Goal: Task Accomplishment & Management: Complete application form

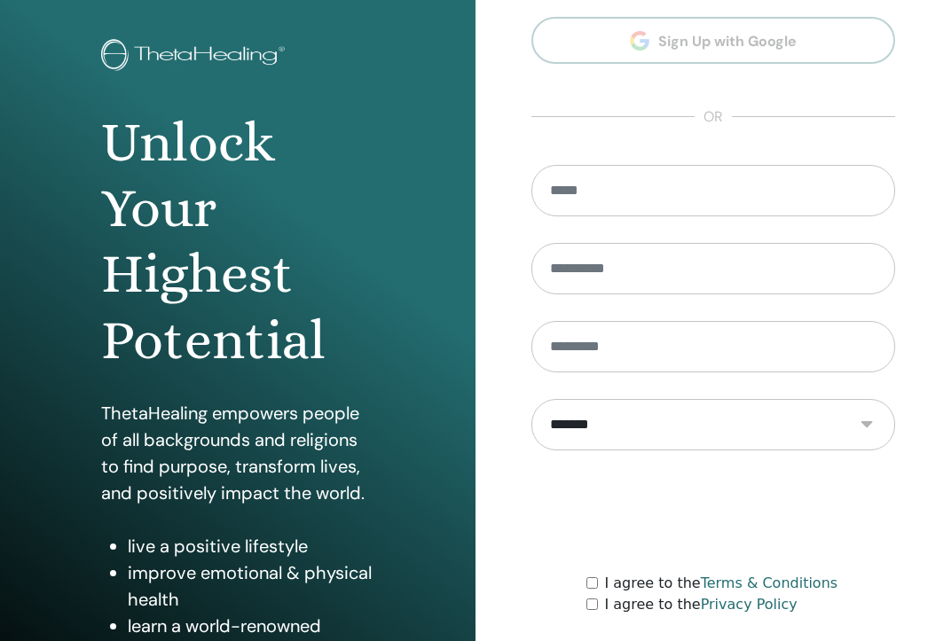
scroll to position [210, 0]
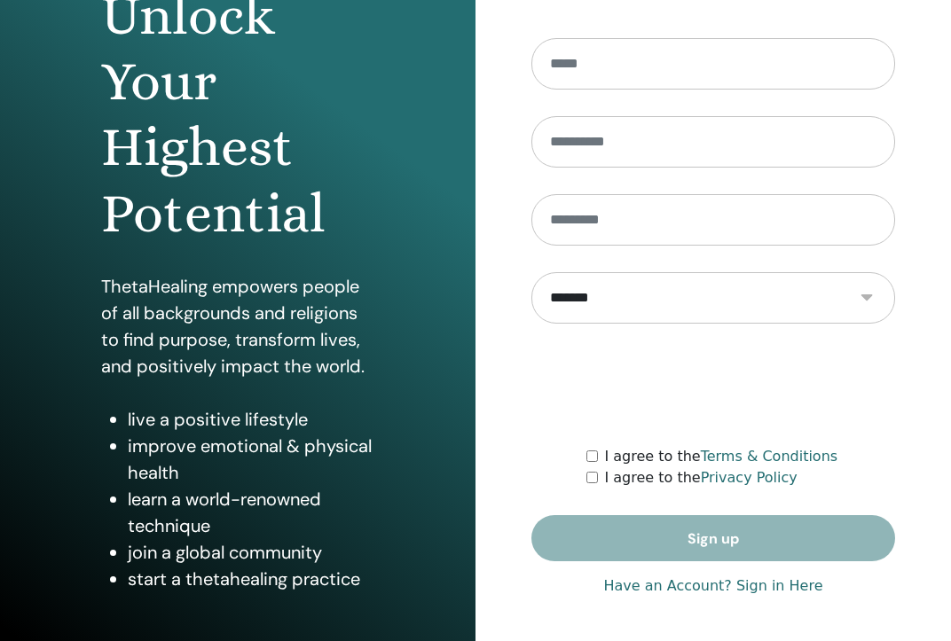
click at [709, 580] on link "Have an Account? Sign in Here" at bounding box center [712, 585] width 219 height 21
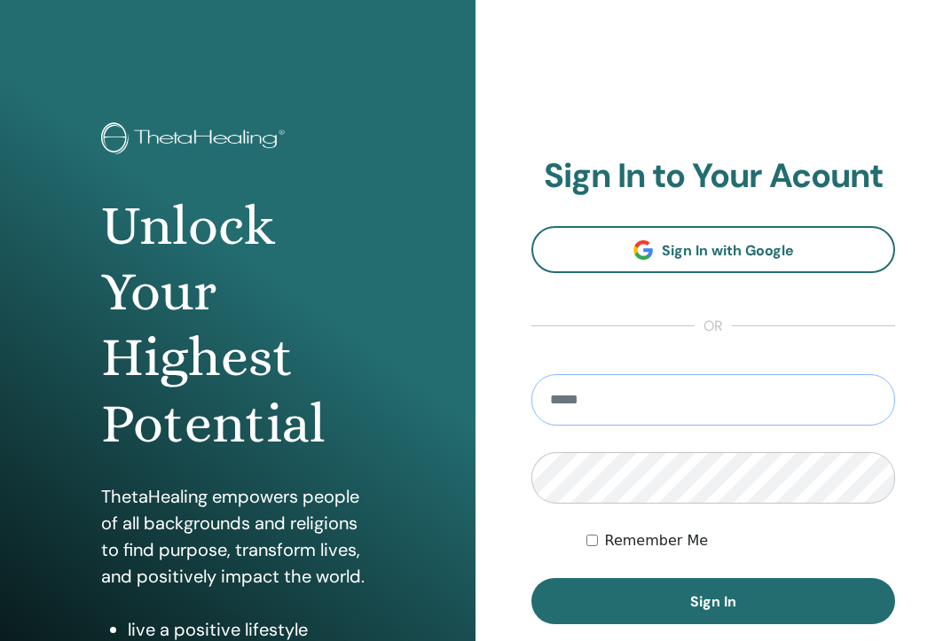
click at [689, 408] on input "email" at bounding box center [713, 399] width 364 height 51
type input "**********"
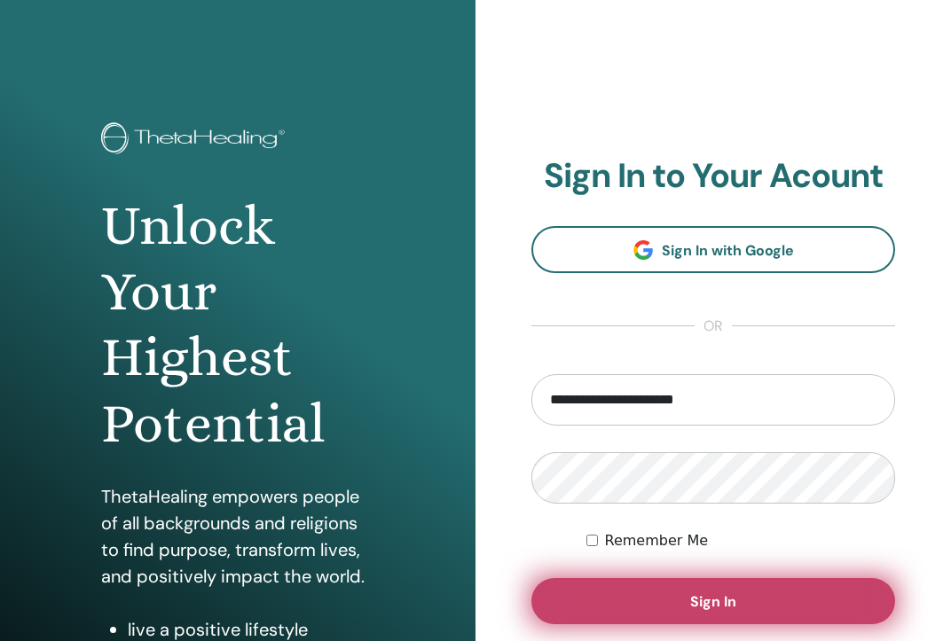
click at [776, 621] on button "Sign In" at bounding box center [713, 601] width 364 height 46
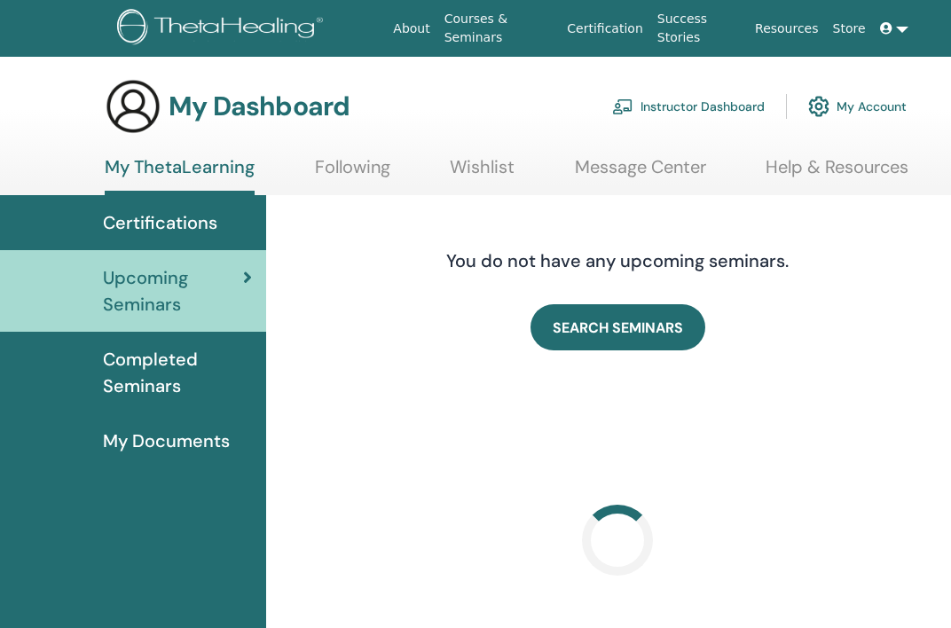
click at [658, 97] on link "Instructor Dashboard" at bounding box center [688, 106] width 153 height 39
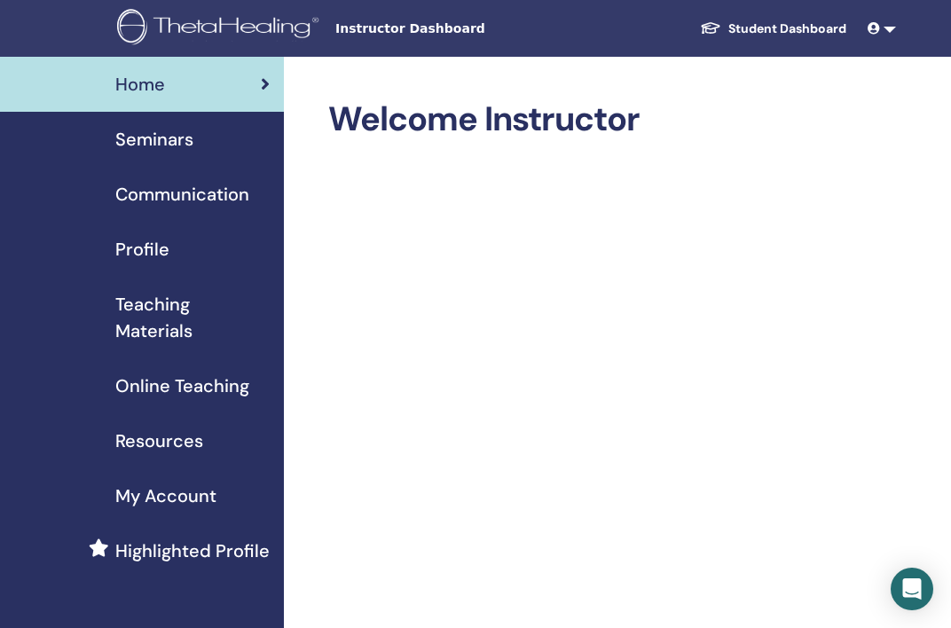
click at [171, 138] on span "Seminars" at bounding box center [154, 139] width 78 height 27
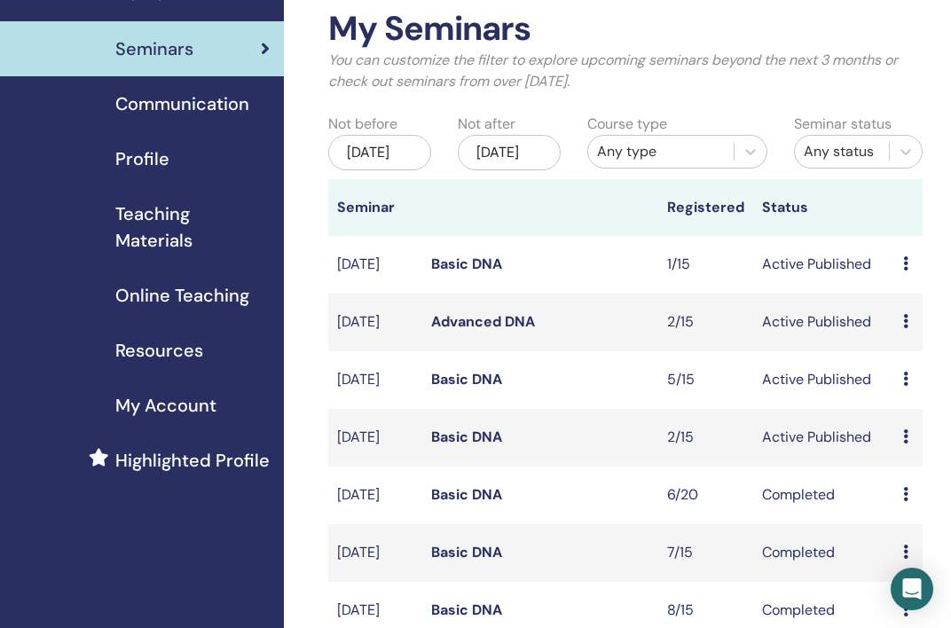
scroll to position [93, 0]
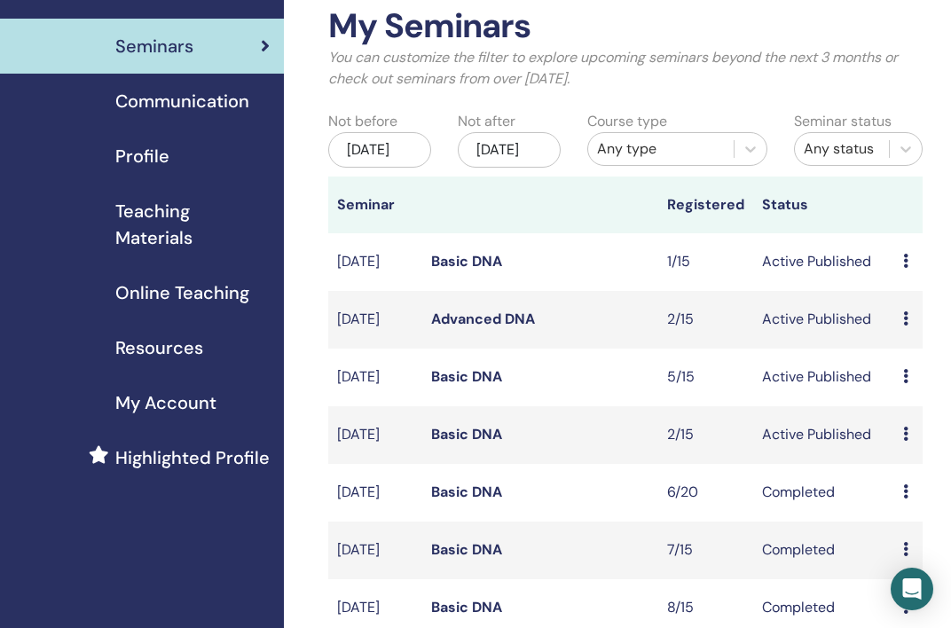
click at [461, 270] on link "Basic DNA" at bounding box center [466, 261] width 71 height 19
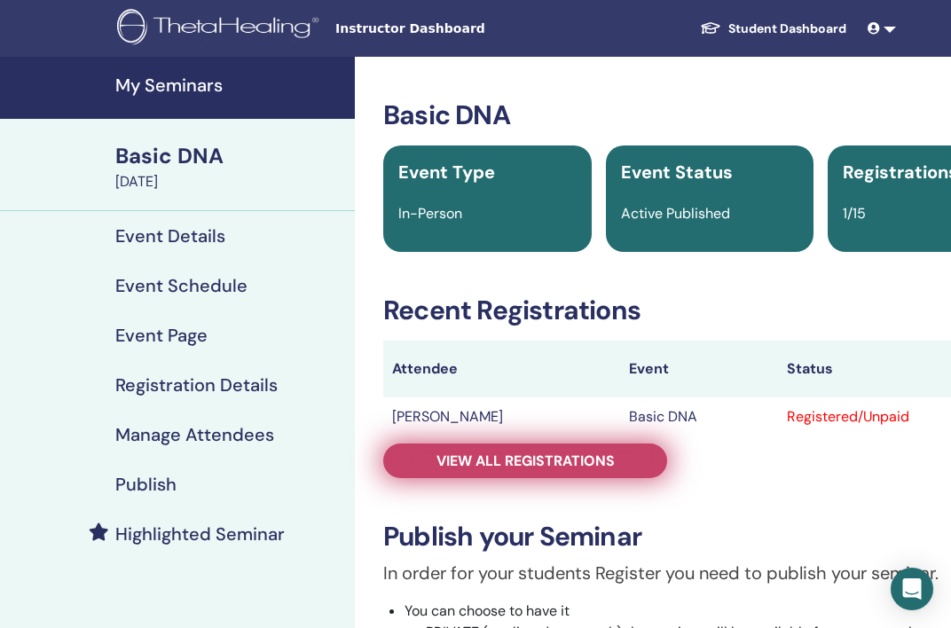
click at [622, 461] on link "View all registrations" at bounding box center [525, 460] width 284 height 35
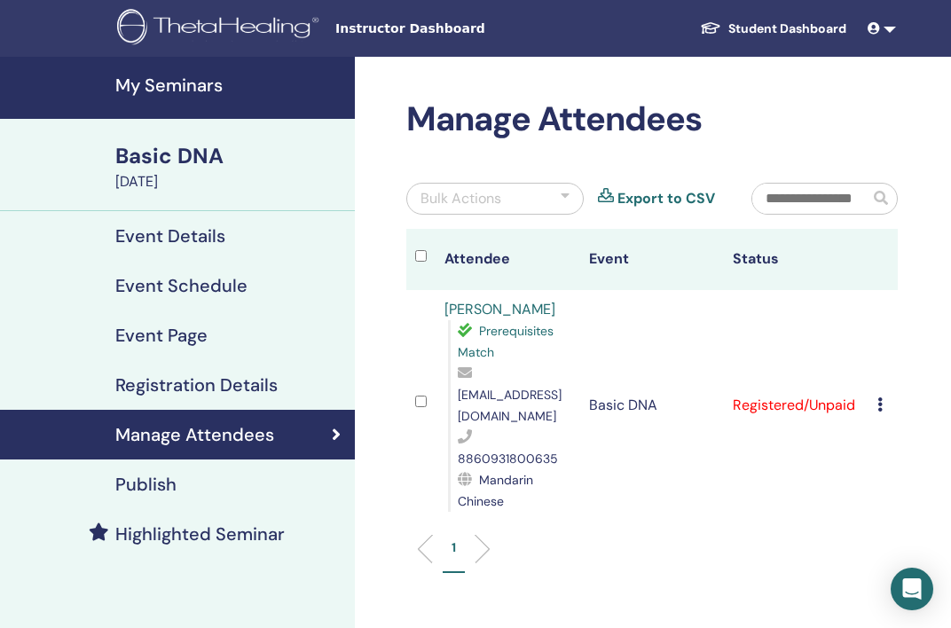
click at [878, 397] on icon at bounding box center [879, 404] width 5 height 14
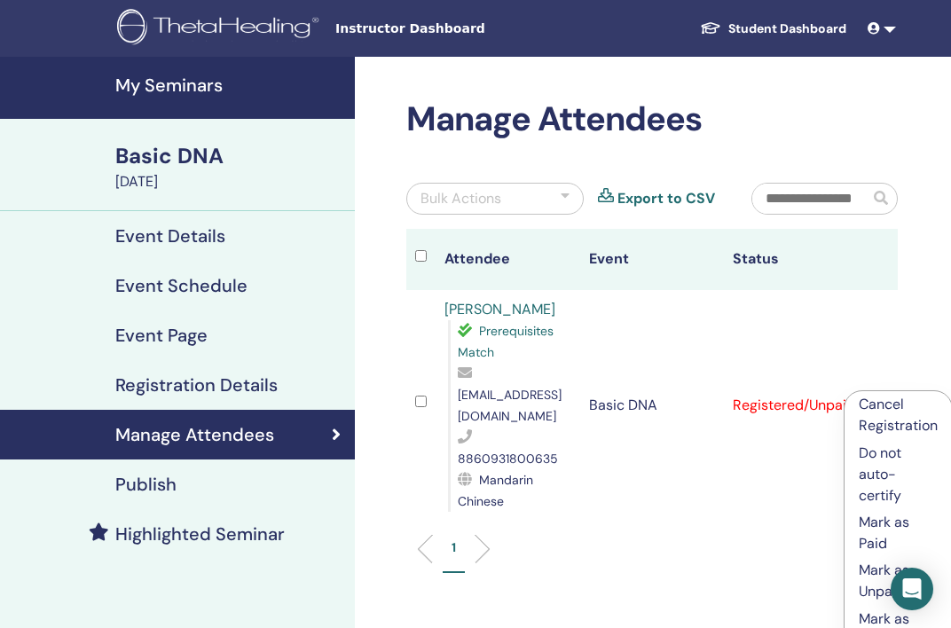
click at [892, 538] on p "Mark as Paid" at bounding box center [897, 533] width 79 height 43
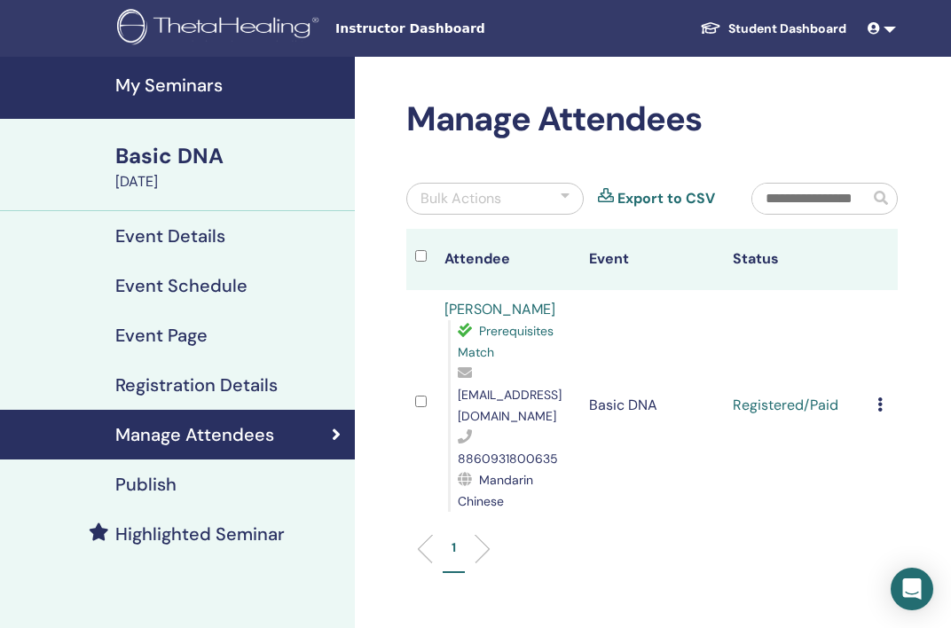
click at [185, 161] on div "Basic DNA" at bounding box center [229, 156] width 229 height 30
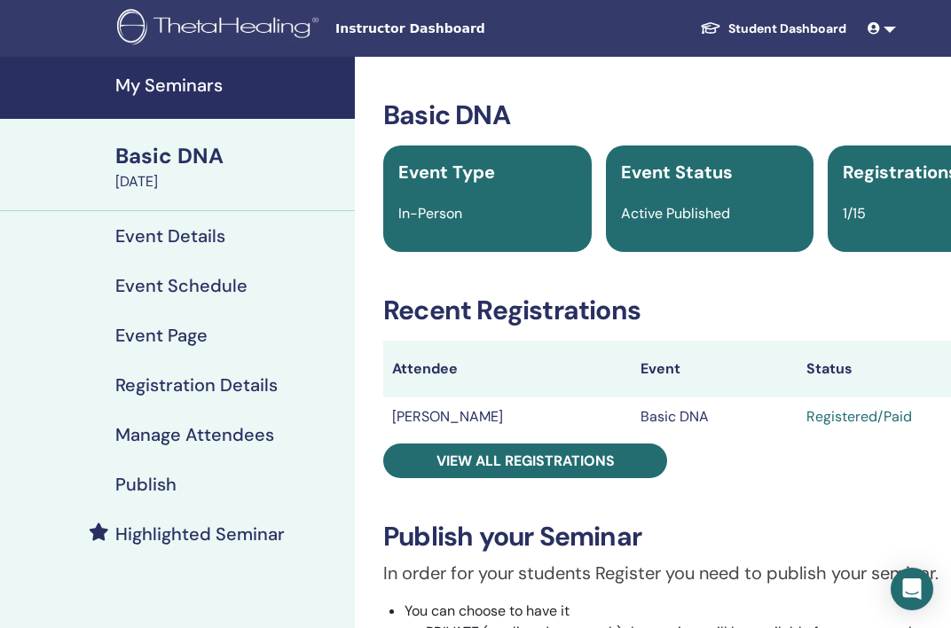
click at [218, 168] on div "Basic DNA" at bounding box center [229, 156] width 229 height 30
click at [195, 91] on h4 "My Seminars" at bounding box center [229, 84] width 229 height 21
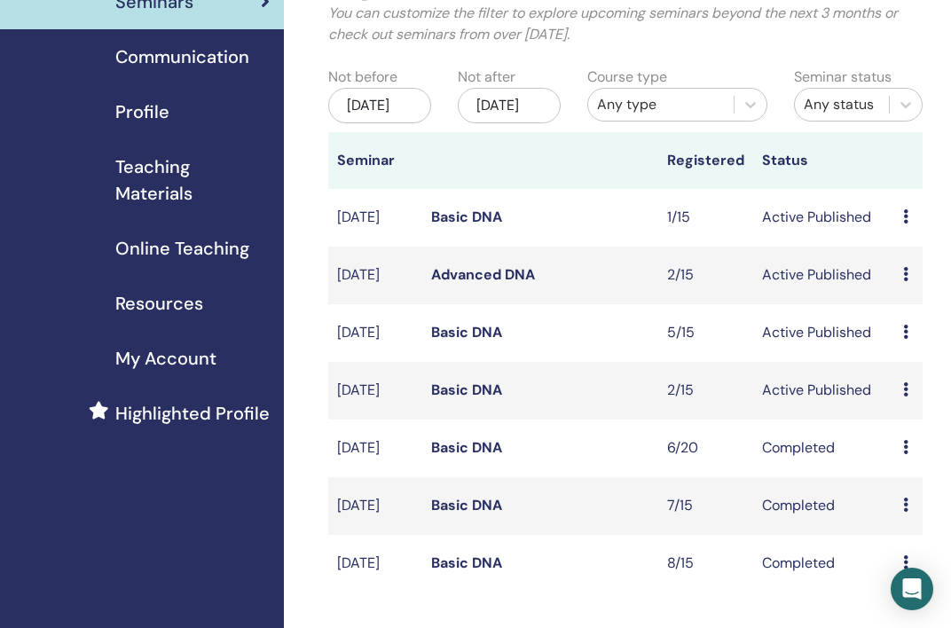
scroll to position [141, 0]
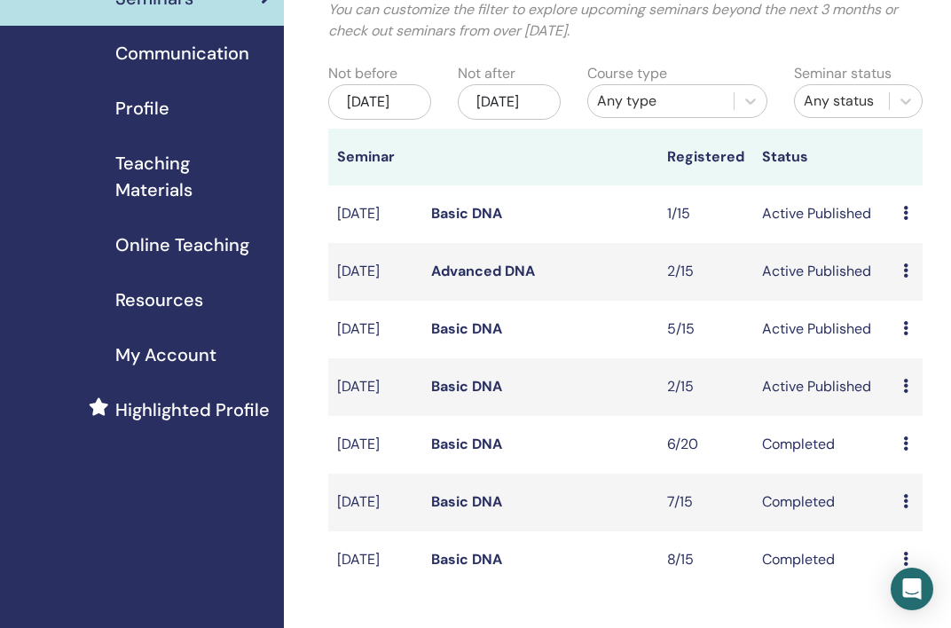
click at [514, 280] on link "Advanced DNA" at bounding box center [483, 271] width 104 height 19
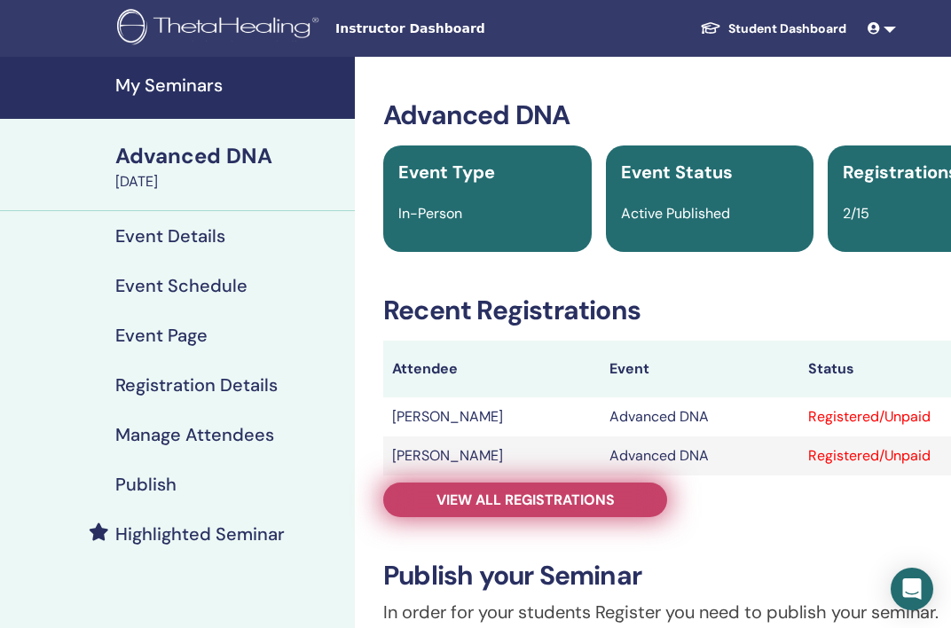
click at [635, 505] on link "View all registrations" at bounding box center [525, 499] width 284 height 35
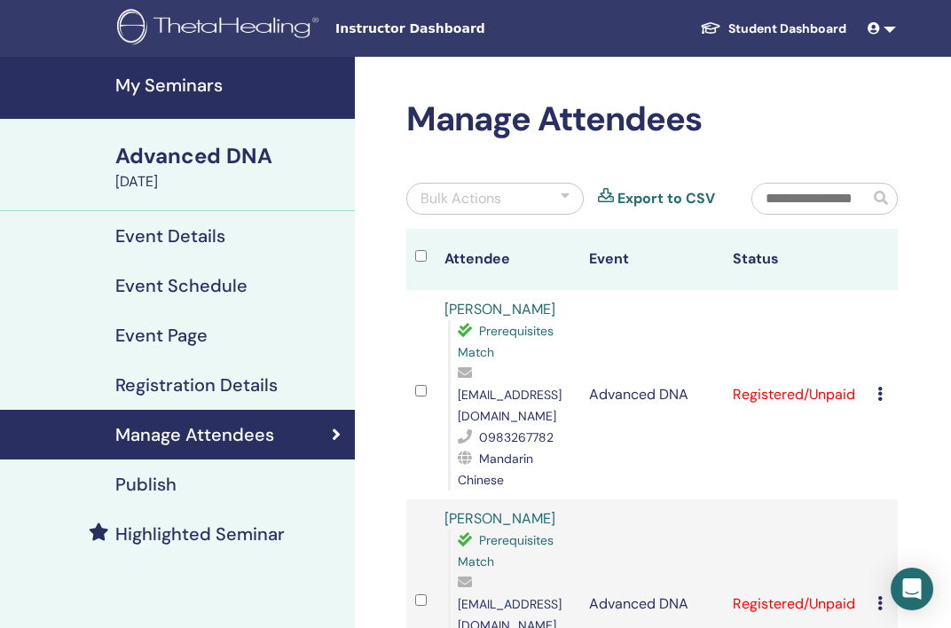
click at [884, 384] on div "Cancel Registration Do not auto-certify Mark as Paid Mark as Unpaid Mark as Abs…" at bounding box center [883, 394] width 12 height 21
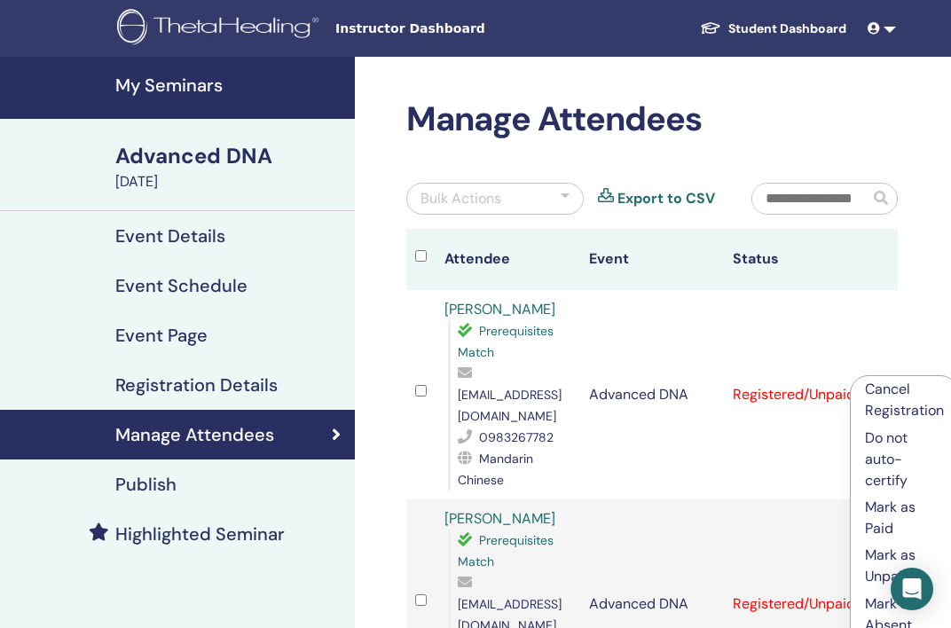
click at [881, 520] on p "Mark as Paid" at bounding box center [904, 518] width 79 height 43
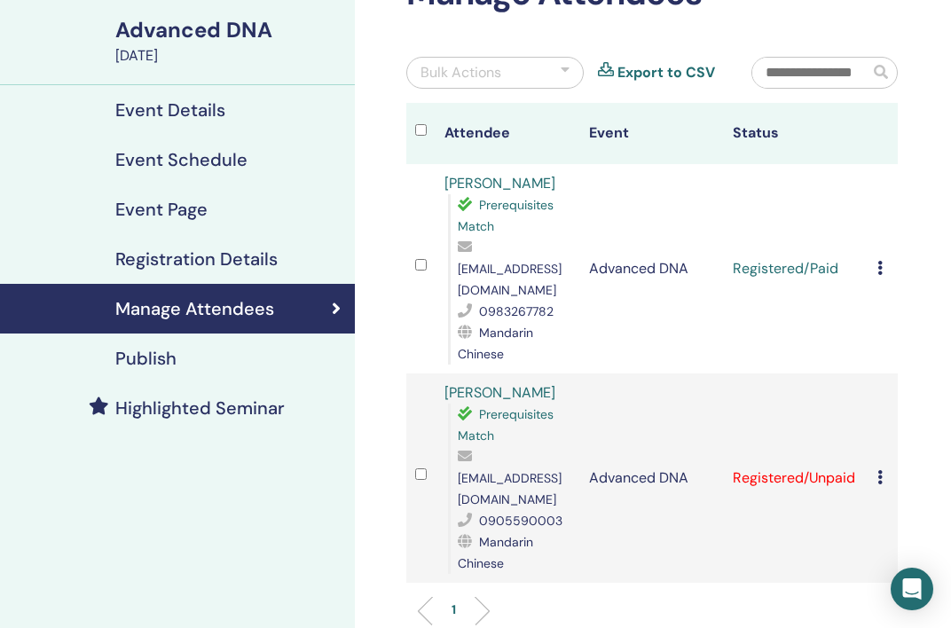
scroll to position [131, 0]
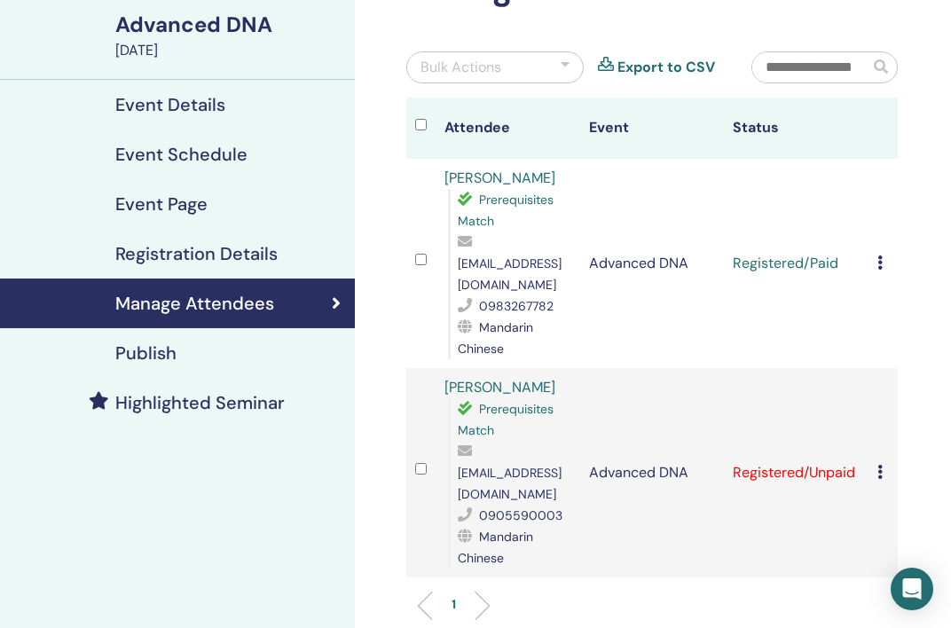
click at [883, 462] on div "Cancel Registration Do not auto-certify Mark as Paid Mark as Unpaid Mark as Abs…" at bounding box center [883, 472] width 12 height 21
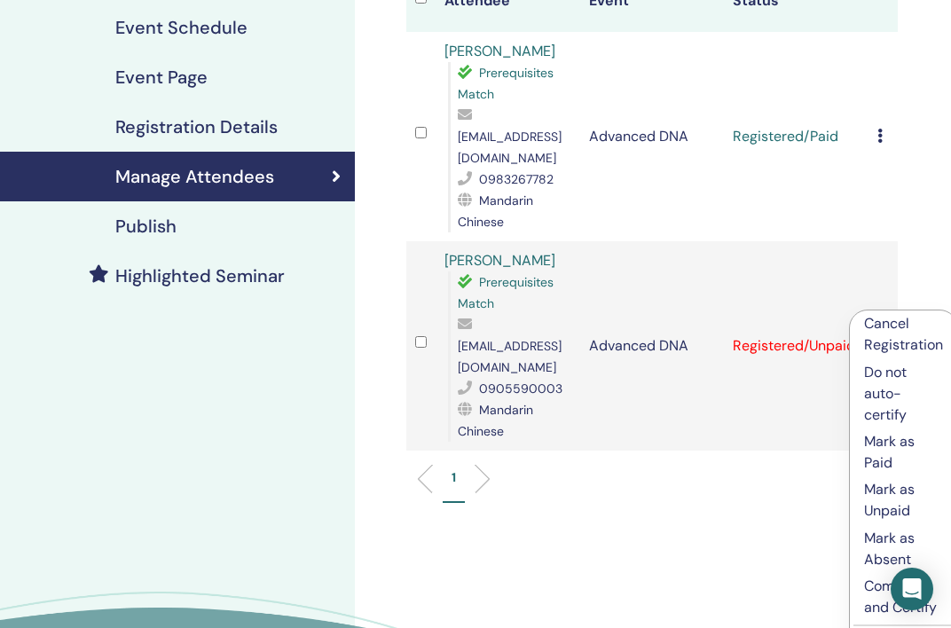
scroll to position [258, 0]
click at [880, 453] on p "Mark as Paid" at bounding box center [903, 452] width 79 height 43
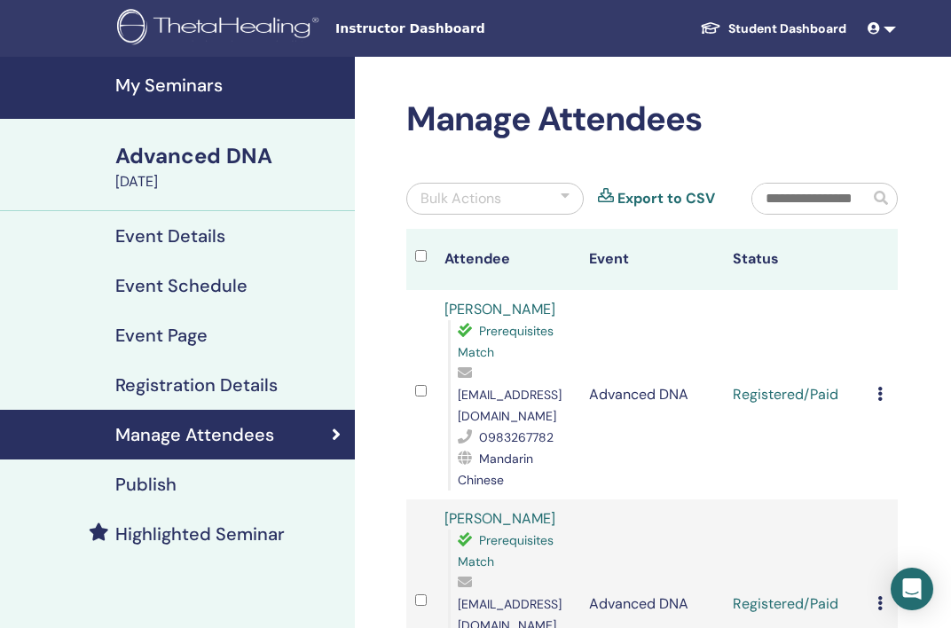
click at [196, 90] on h4 "My Seminars" at bounding box center [229, 84] width 229 height 21
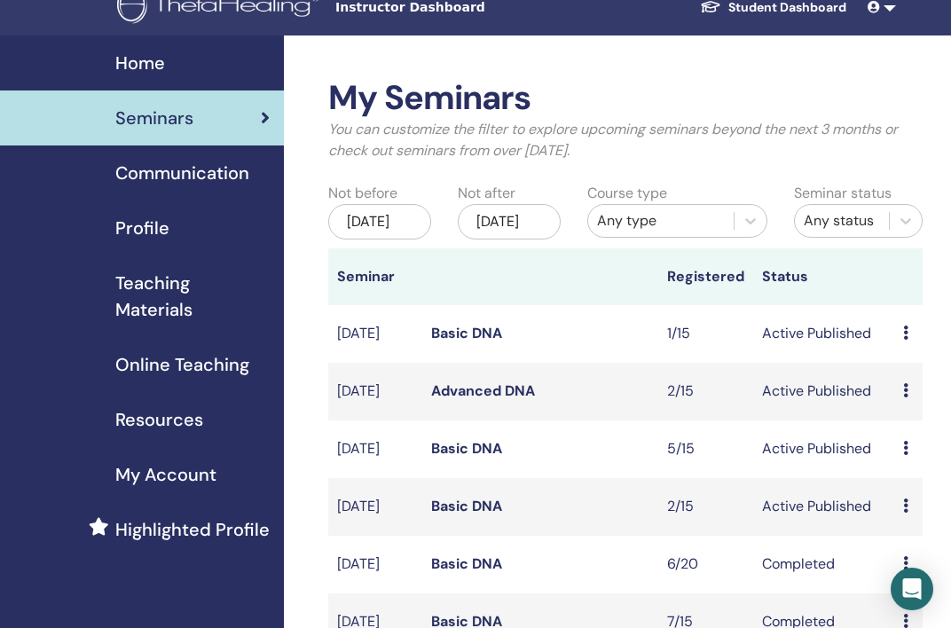
scroll to position [65, 0]
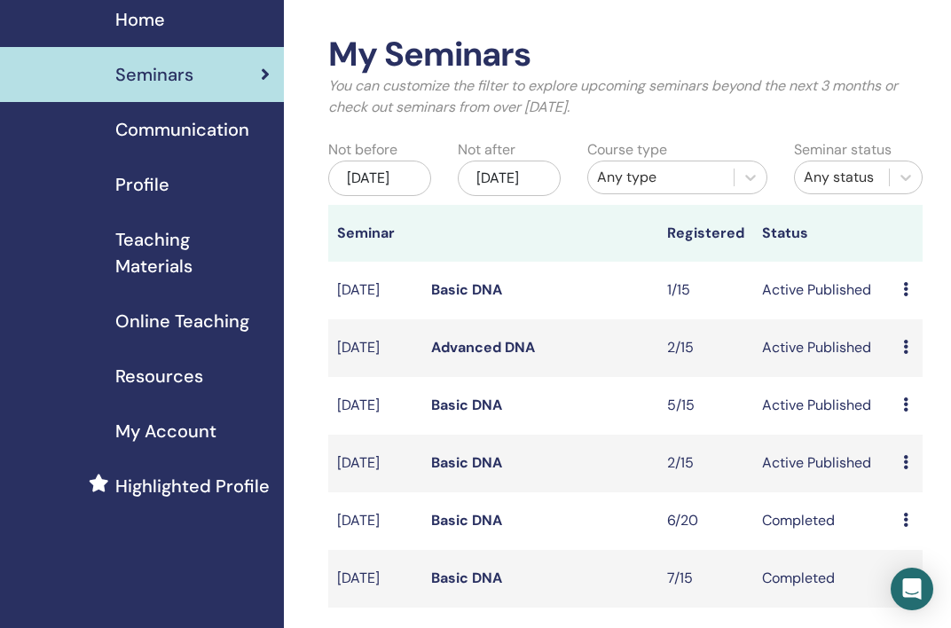
click at [486, 414] on link "Basic DNA" at bounding box center [466, 404] width 71 height 19
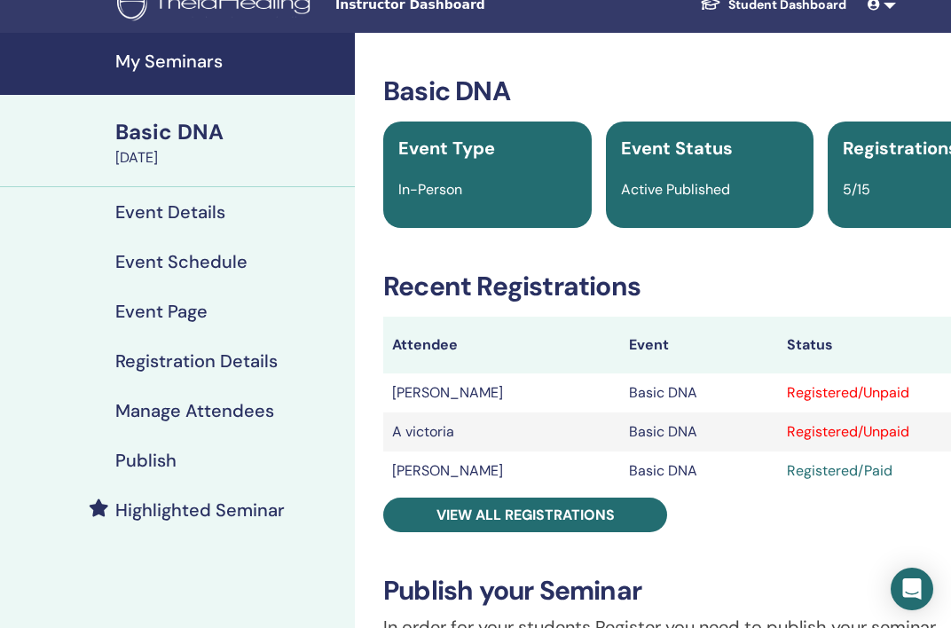
scroll to position [27, 0]
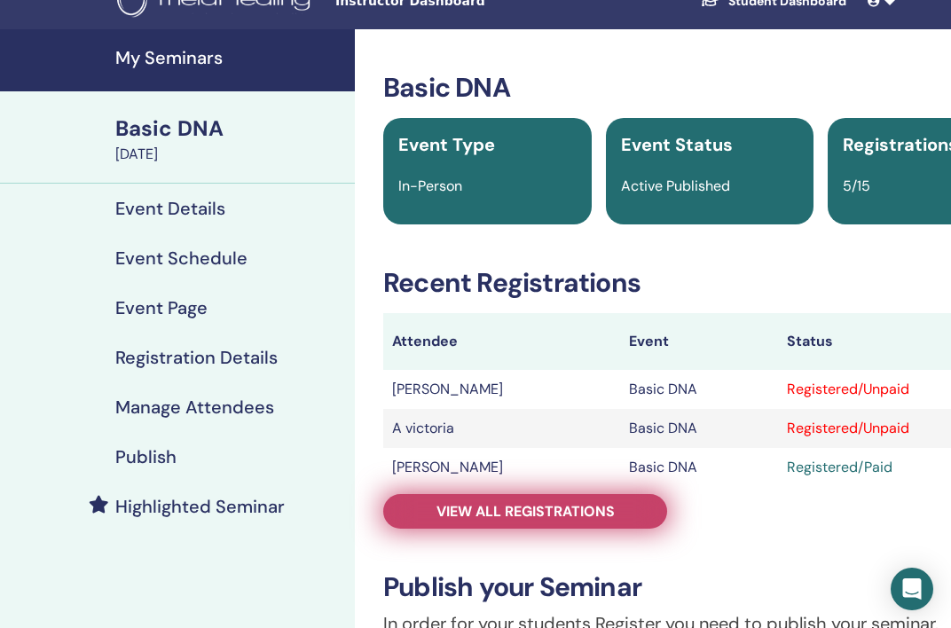
click at [600, 499] on link "View all registrations" at bounding box center [525, 511] width 284 height 35
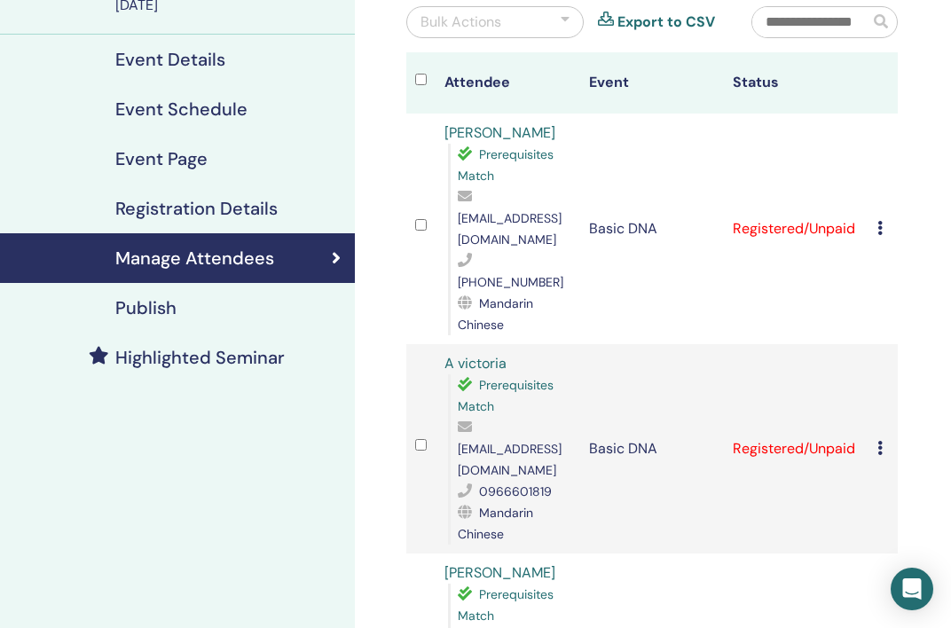
scroll to position [175, 0]
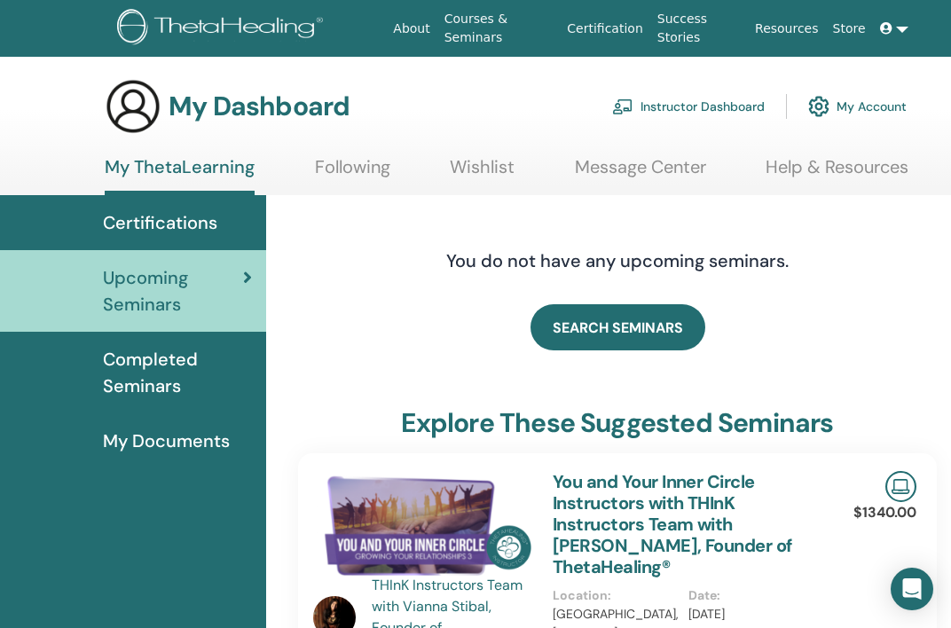
click at [729, 113] on link "Instructor Dashboard" at bounding box center [688, 106] width 153 height 39
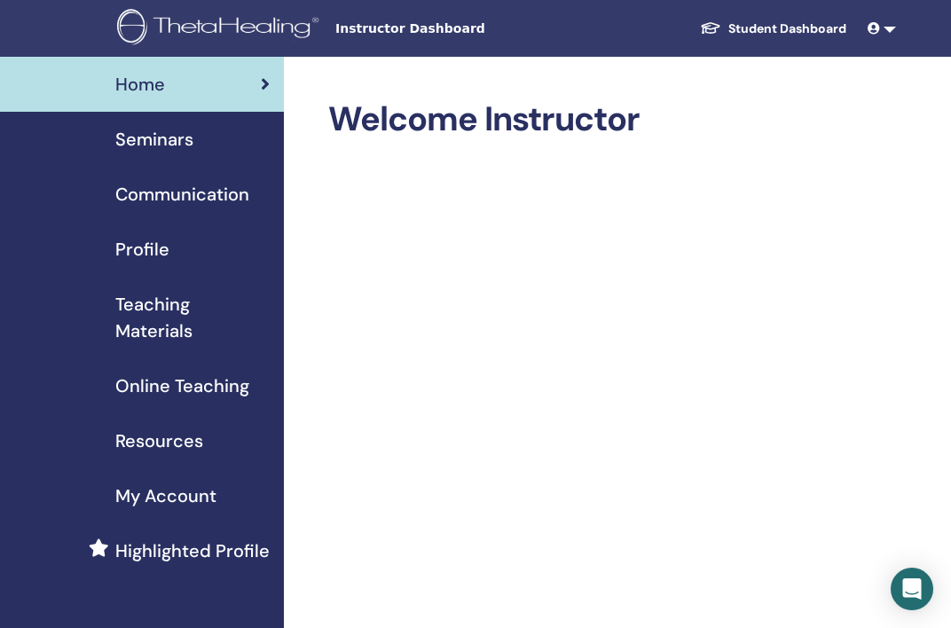
click at [159, 138] on span "Seminars" at bounding box center [154, 139] width 78 height 27
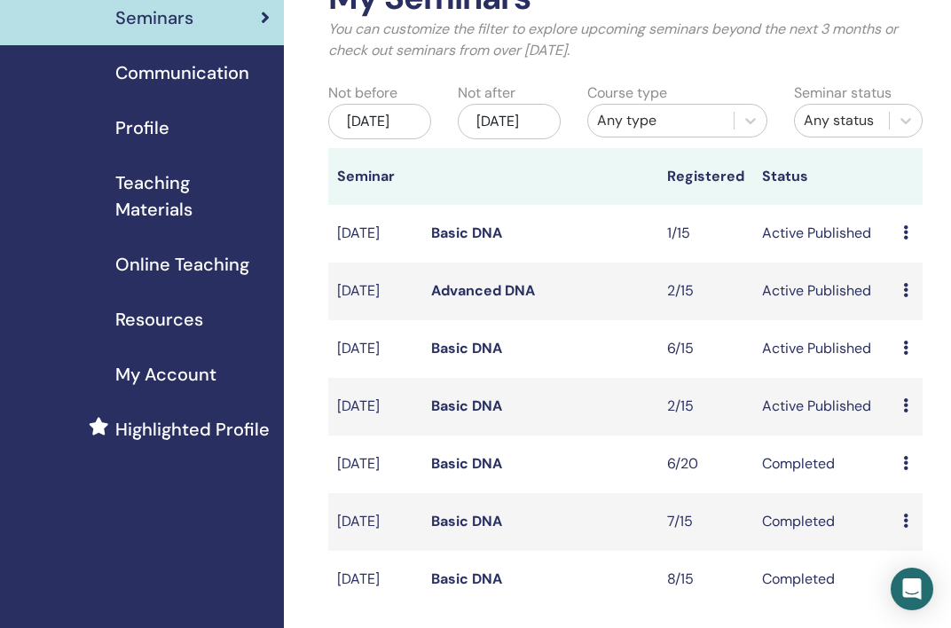
scroll to position [122, 0]
click at [468, 356] on link "Basic DNA" at bounding box center [466, 347] width 71 height 19
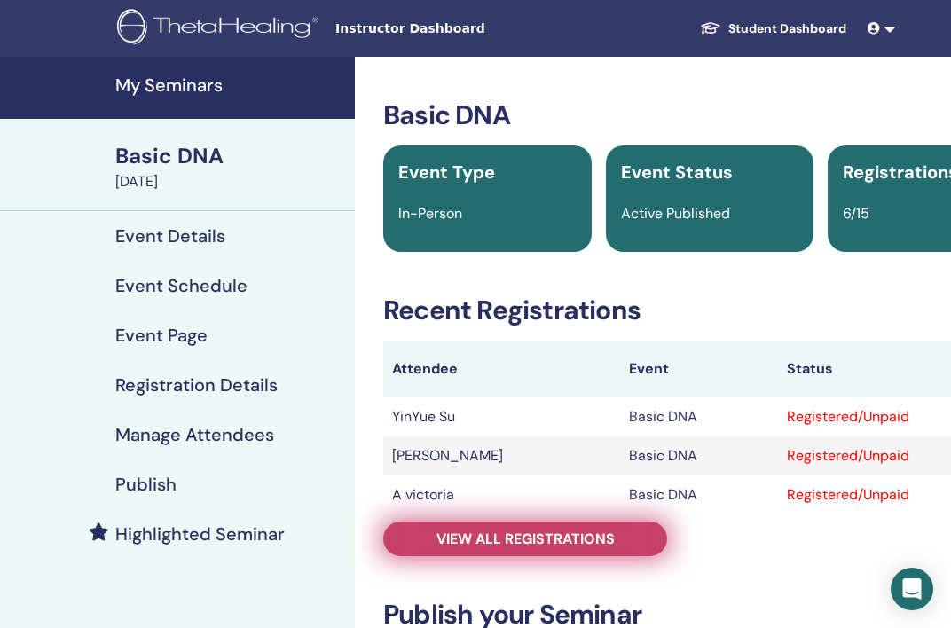
click at [589, 545] on span "View all registrations" at bounding box center [525, 538] width 178 height 19
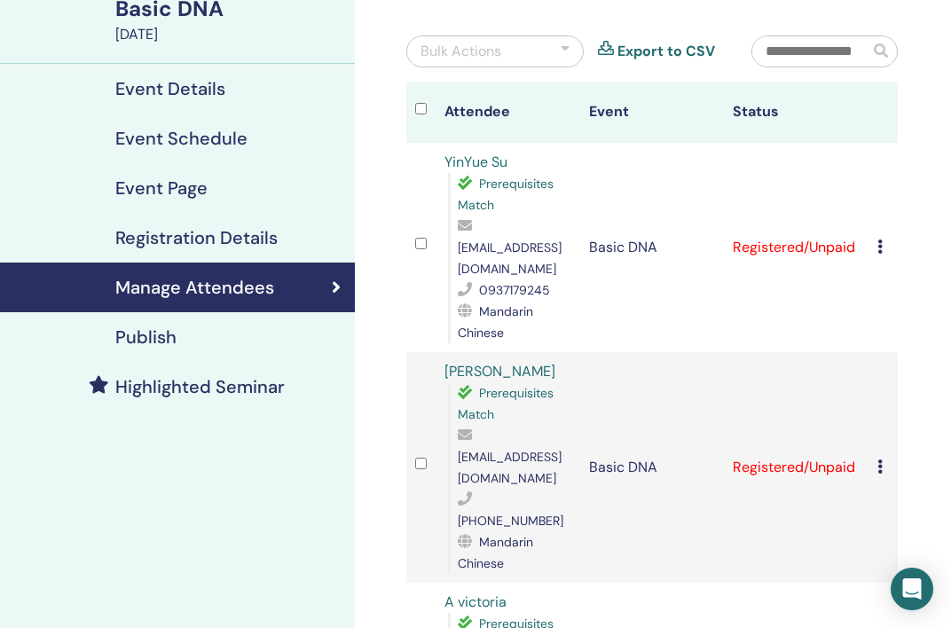
scroll to position [160, 0]
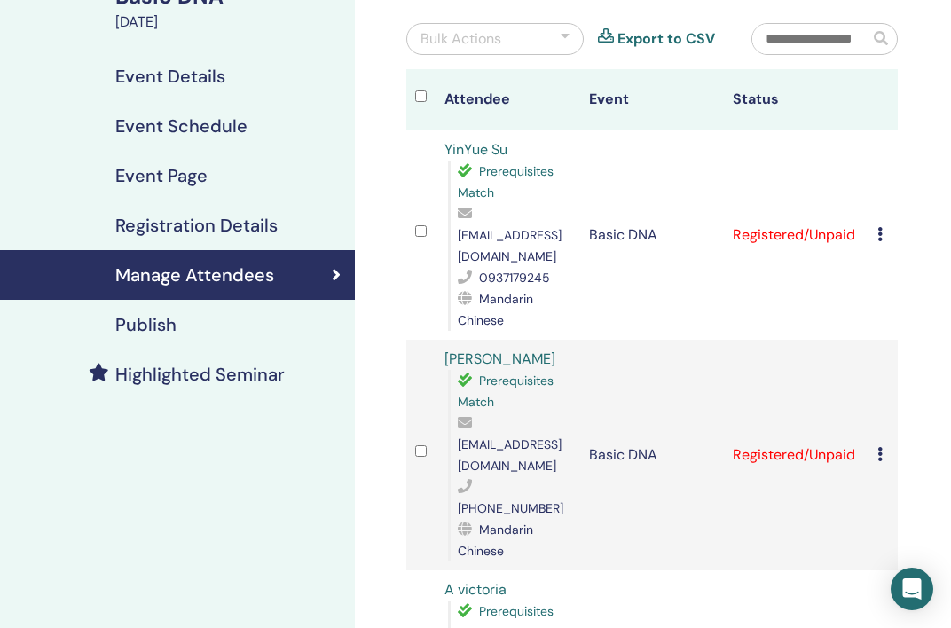
click at [878, 227] on icon at bounding box center [879, 234] width 5 height 14
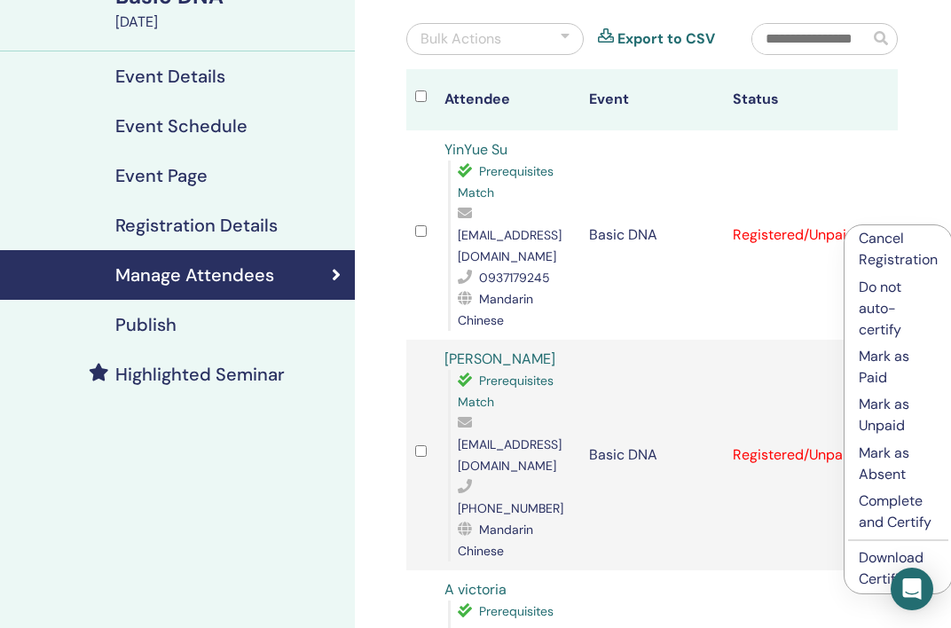
click at [898, 360] on p "Mark as Paid" at bounding box center [897, 367] width 79 height 43
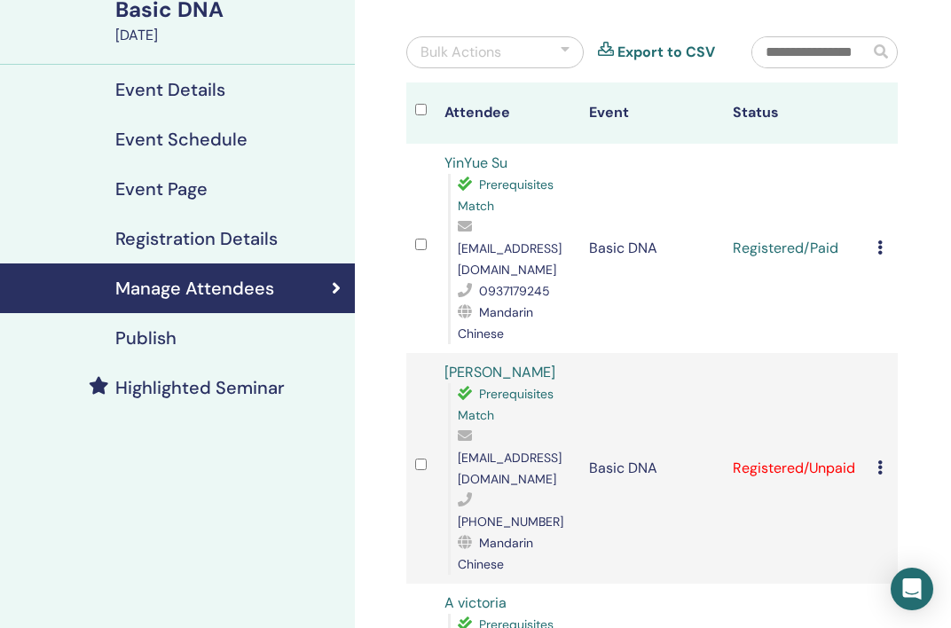
scroll to position [94, 0]
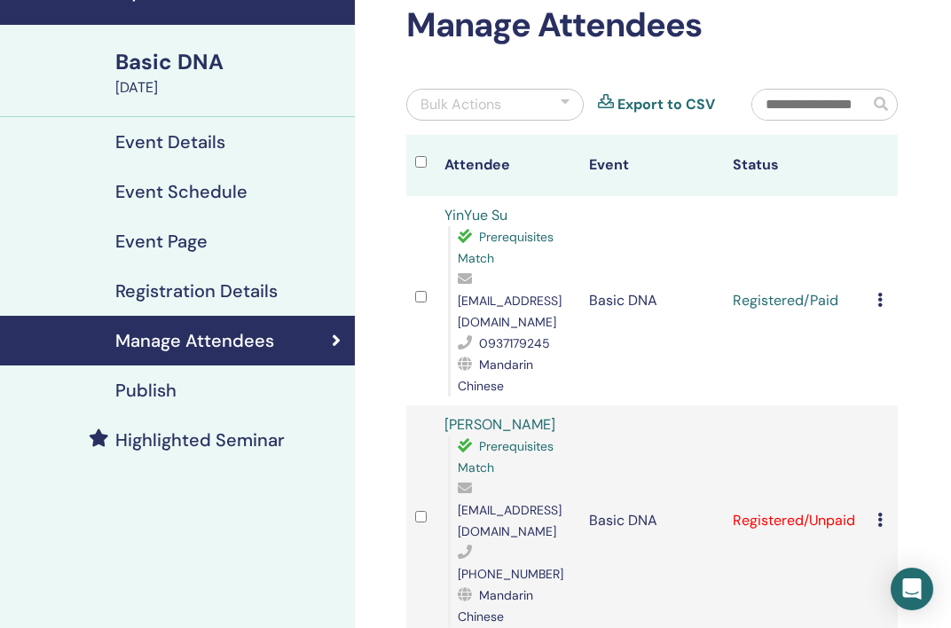
click at [867, 487] on td "Registered/Unpaid" at bounding box center [796, 520] width 145 height 231
click at [883, 510] on div "Cancel Registration Do not auto-certify Mark as Paid Mark as Unpaid Mark as Abs…" at bounding box center [883, 520] width 12 height 21
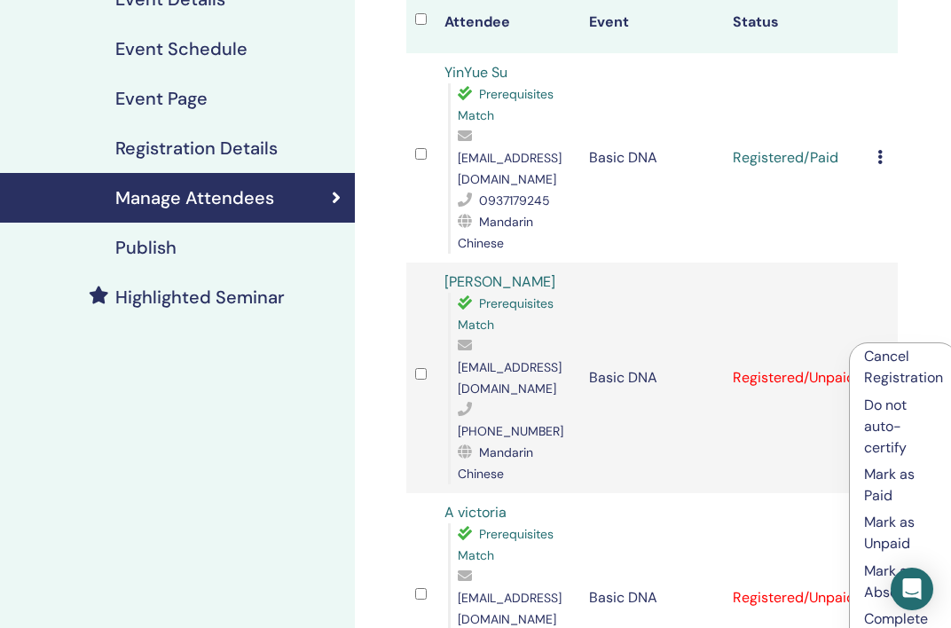
scroll to position [244, 0]
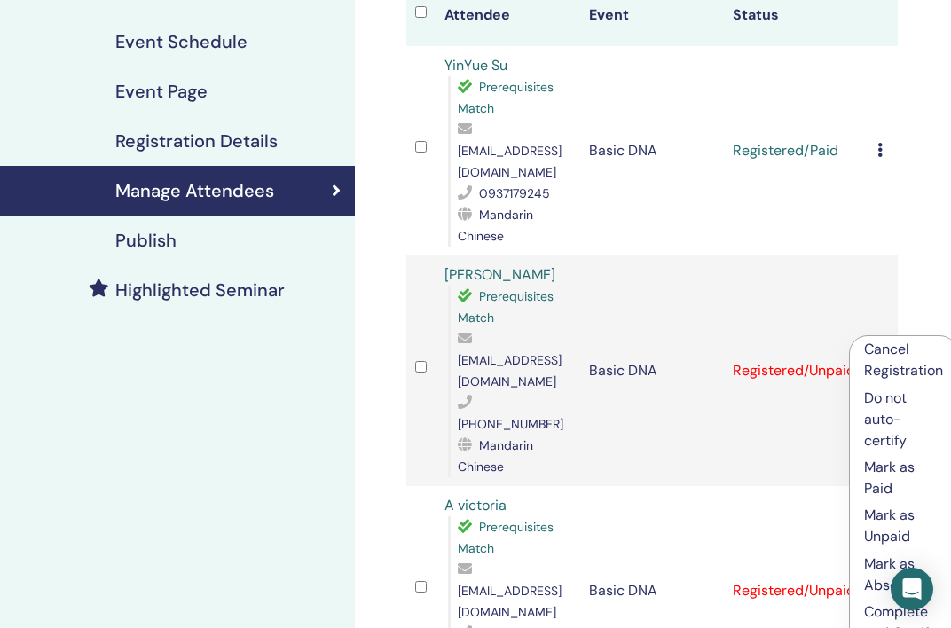
click at [888, 472] on p "Mark as Paid" at bounding box center [903, 478] width 79 height 43
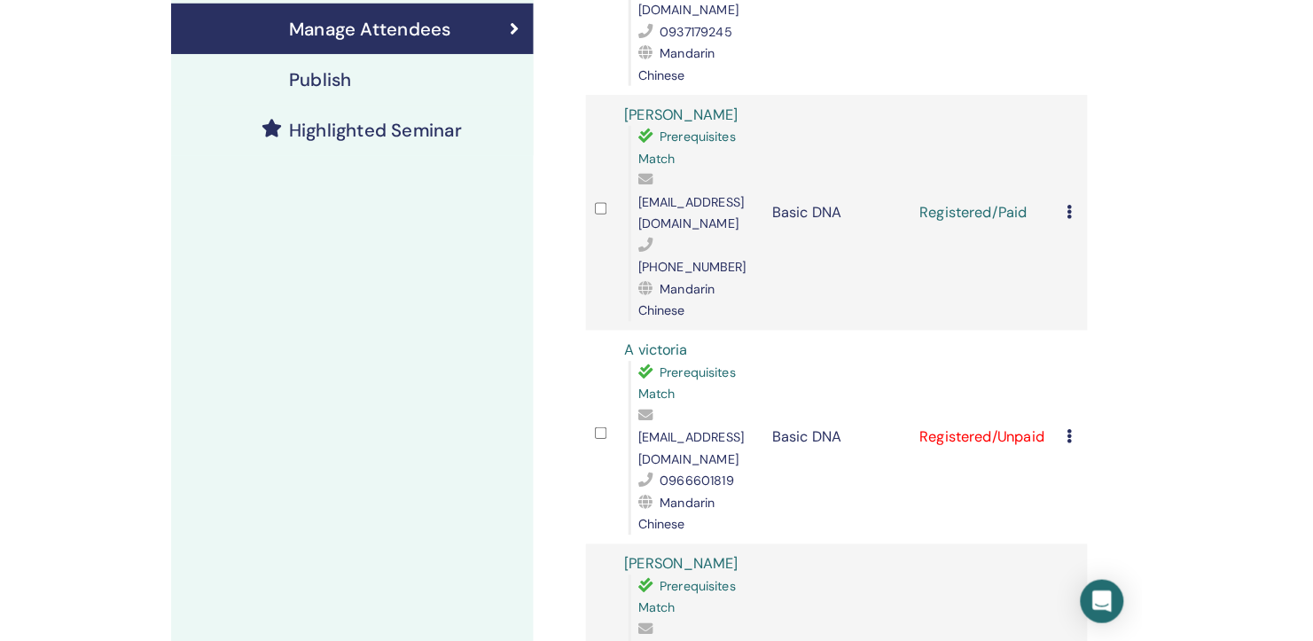
scroll to position [410, 0]
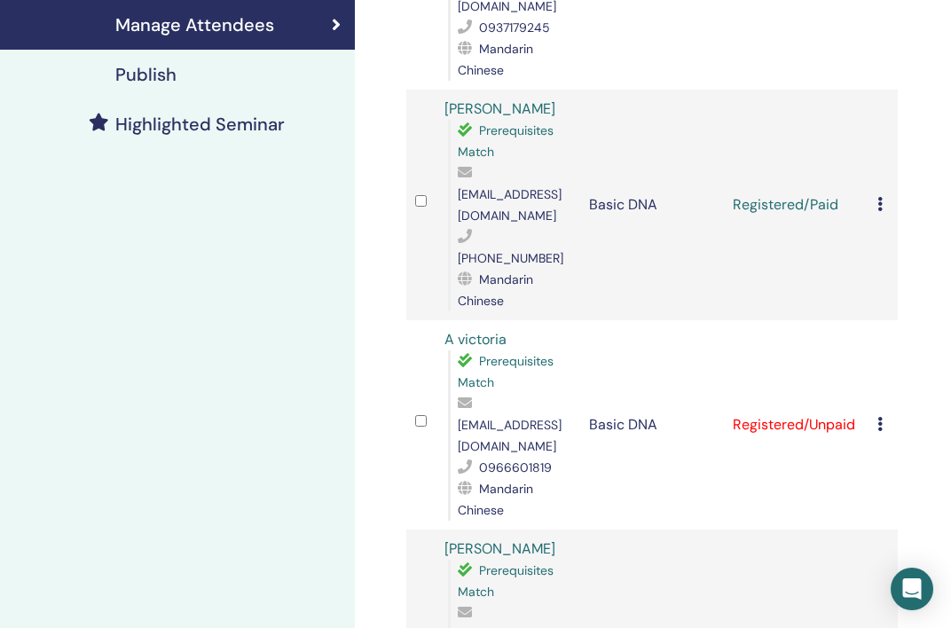
click at [459, 417] on span "victora1999819@gmail.com" at bounding box center [510, 435] width 104 height 37
drag, startPoint x: 480, startPoint y: 401, endPoint x: 597, endPoint y: 401, distance: 117.0
click at [597, 401] on tr "A victoria Prerequisites Match victora1999819@gmail.com 0966601819 Mandarin Chi…" at bounding box center [651, 424] width 491 height 209
click at [527, 459] on span "0966601819" at bounding box center [515, 467] width 73 height 16
drag, startPoint x: 488, startPoint y: 403, endPoint x: 567, endPoint y: 403, distance: 79.8
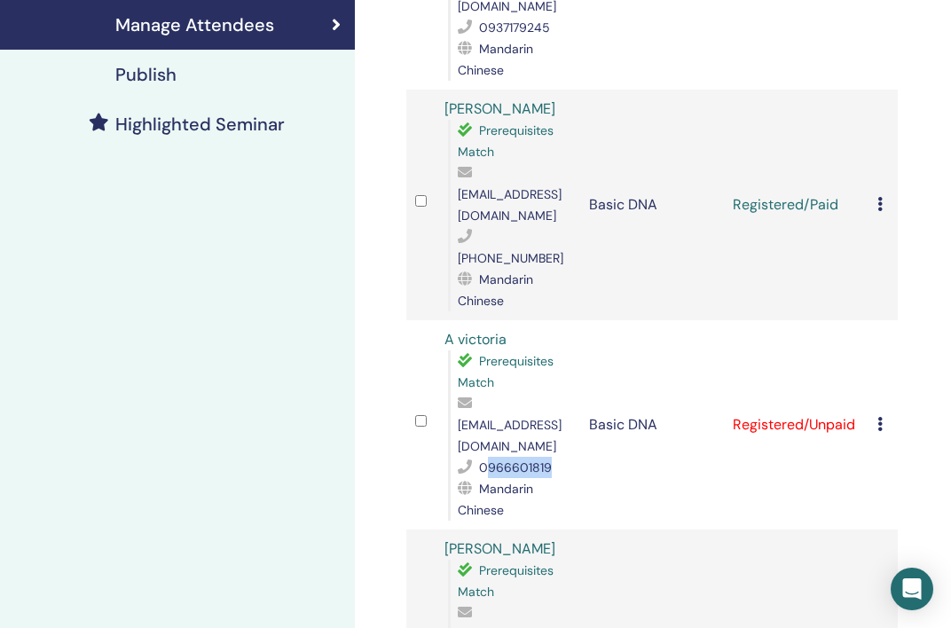
click at [567, 457] on div "0966601819" at bounding box center [514, 467] width 113 height 21
copy span "966601819"
click at [583, 419] on td "Basic DNA" at bounding box center [652, 424] width 145 height 209
drag, startPoint x: 458, startPoint y: 384, endPoint x: 543, endPoint y: 384, distance: 84.2
click at [543, 417] on span "victora1999819@gmail.com" at bounding box center [510, 435] width 104 height 37
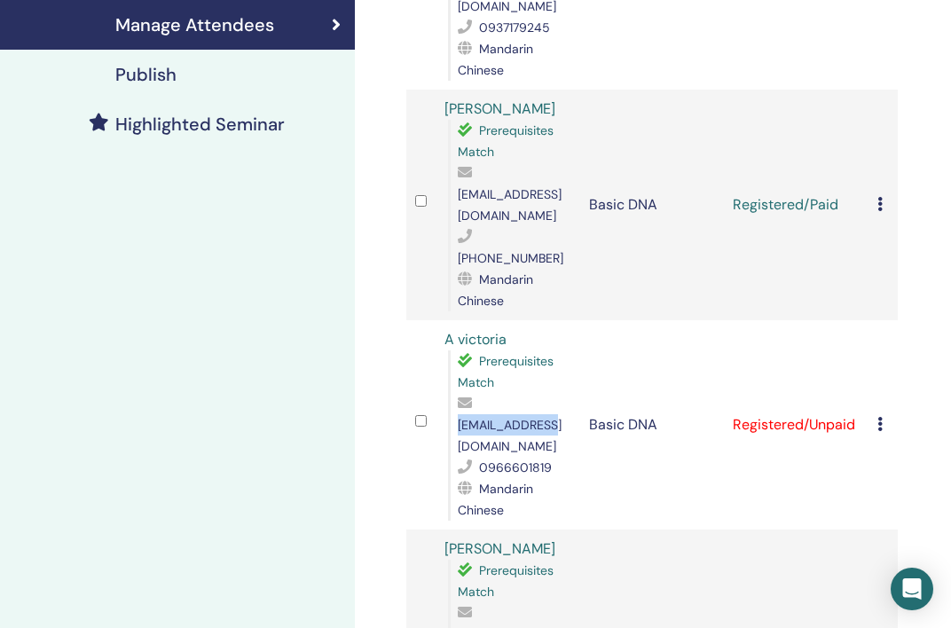
copy span "victora1999819"
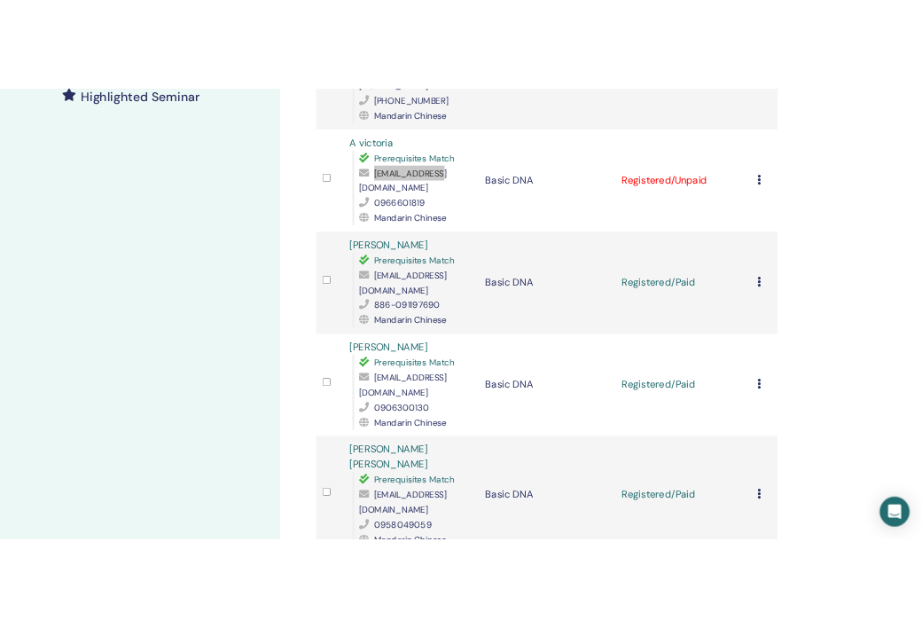
scroll to position [526, 0]
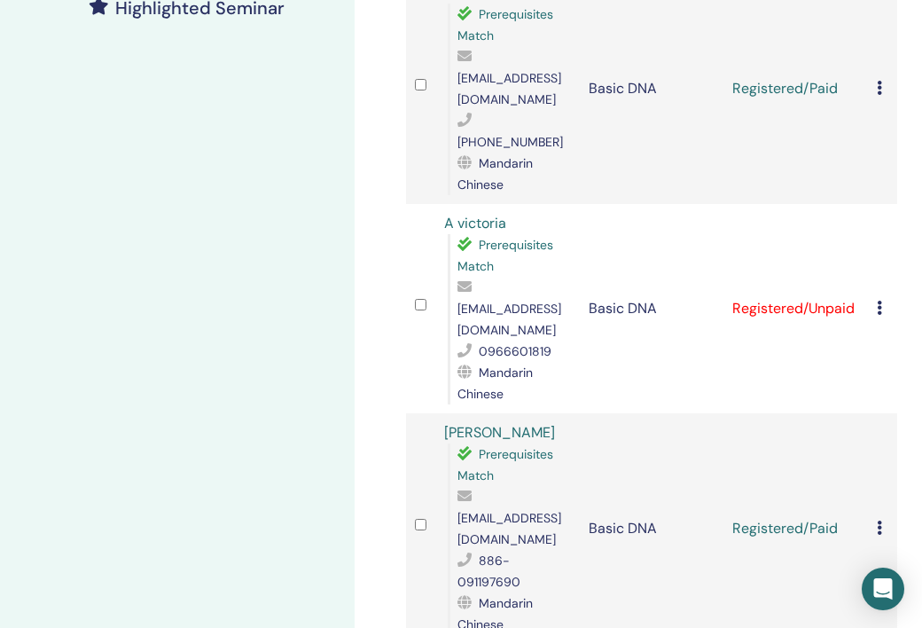
click at [675, 204] on td "Basic DNA" at bounding box center [652, 308] width 145 height 209
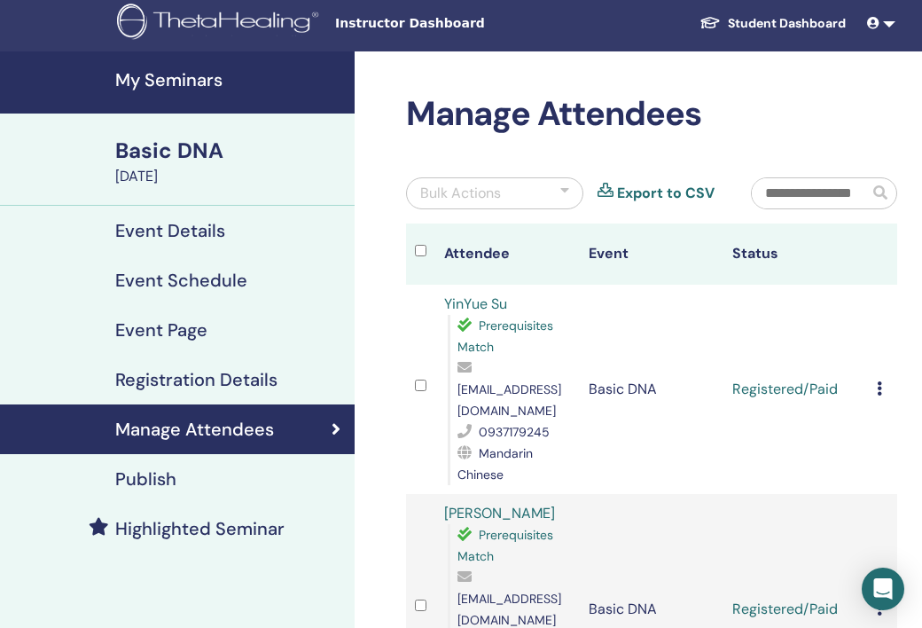
scroll to position [0, 0]
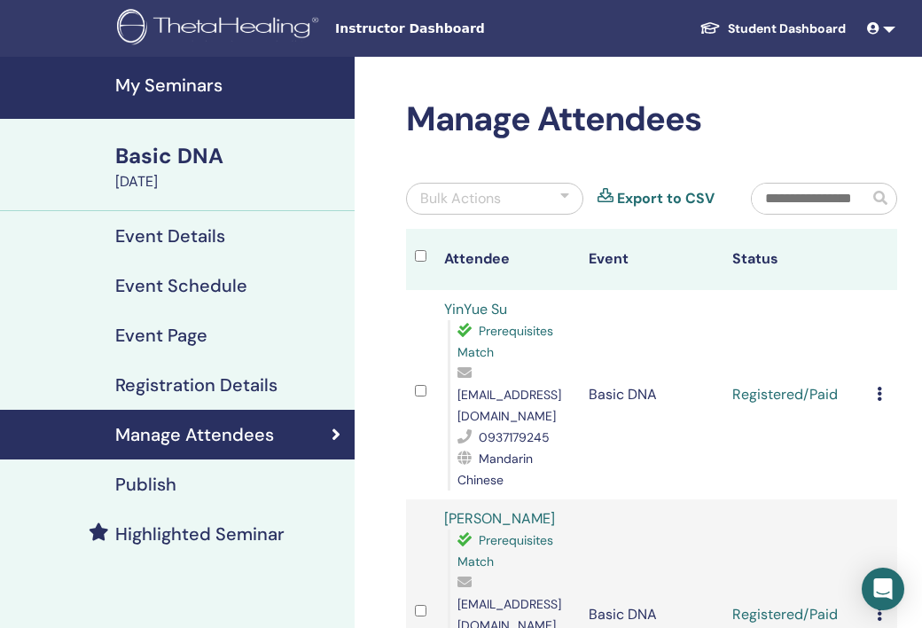
click at [166, 106] on link "My Seminars" at bounding box center [177, 88] width 355 height 62
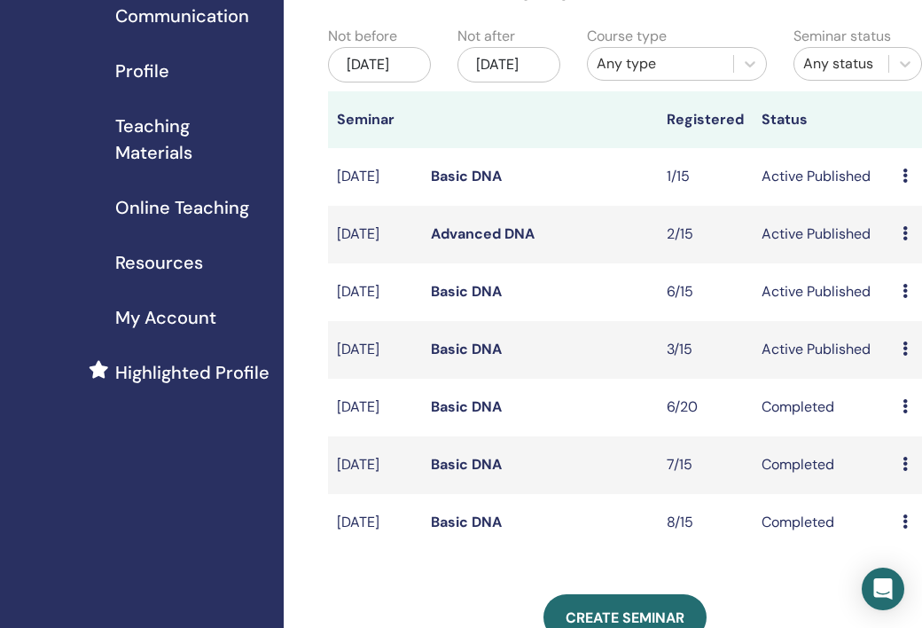
scroll to position [643, 0]
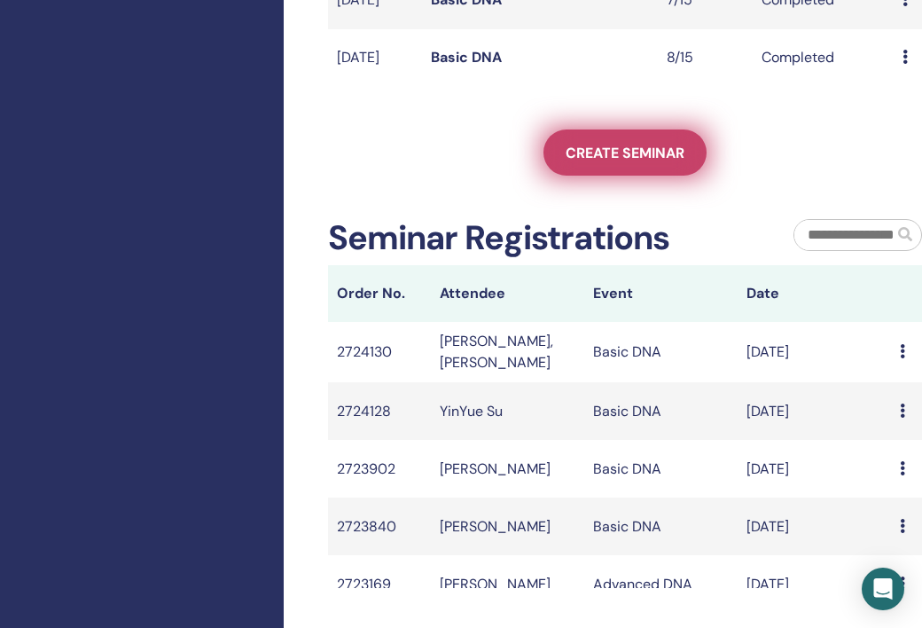
click at [613, 176] on link "Create seminar" at bounding box center [625, 152] width 163 height 46
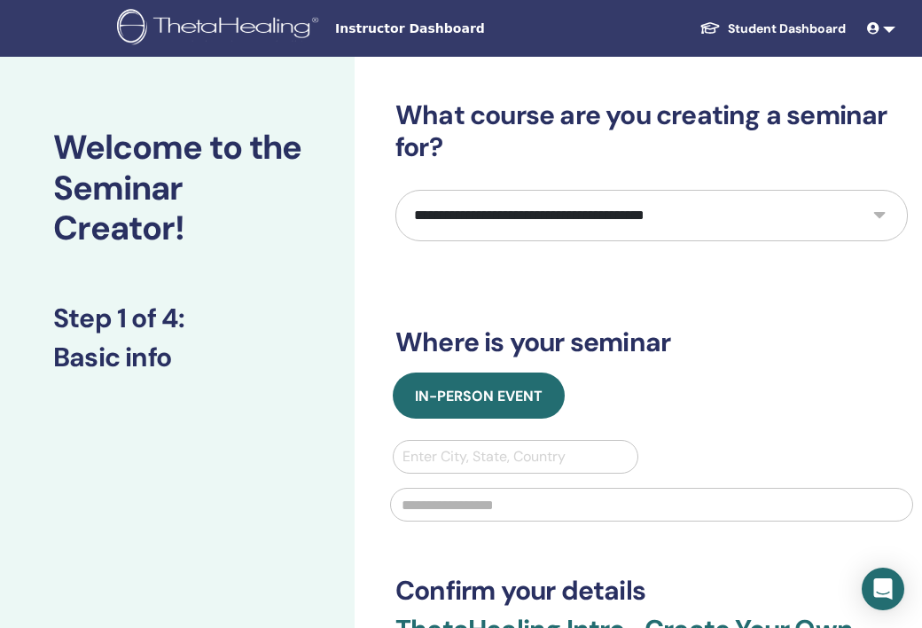
click at [548, 200] on select "**********" at bounding box center [651, 215] width 513 height 51
select select "*"
click at [395, 190] on select "**********" at bounding box center [651, 215] width 513 height 51
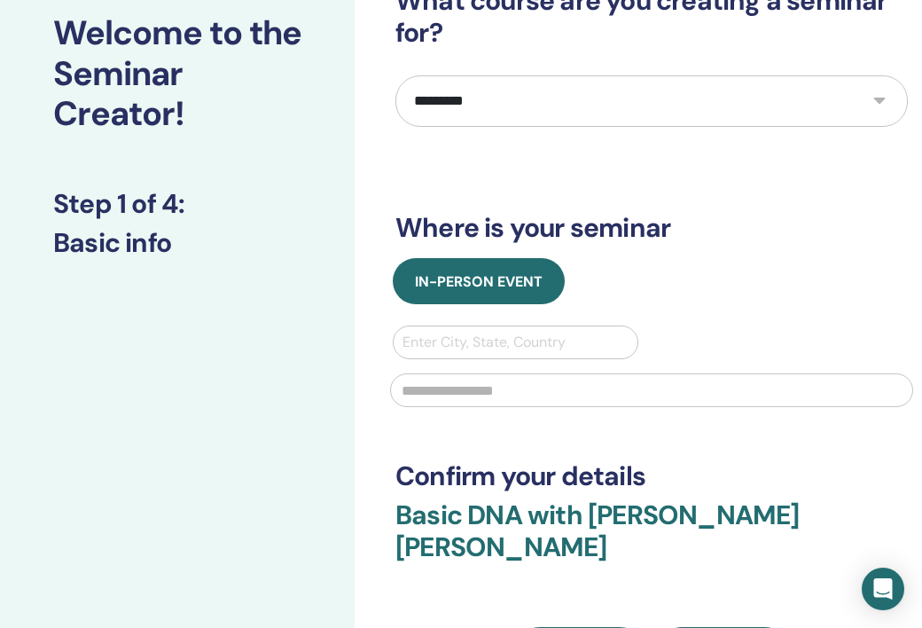
scroll to position [129, 0]
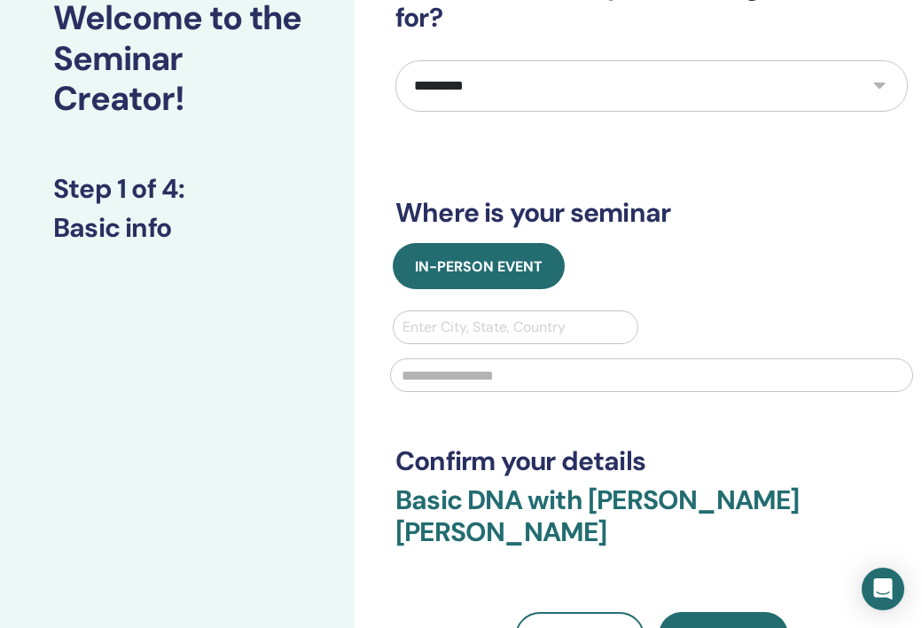
click at [517, 333] on div at bounding box center [516, 327] width 226 height 25
type input "******"
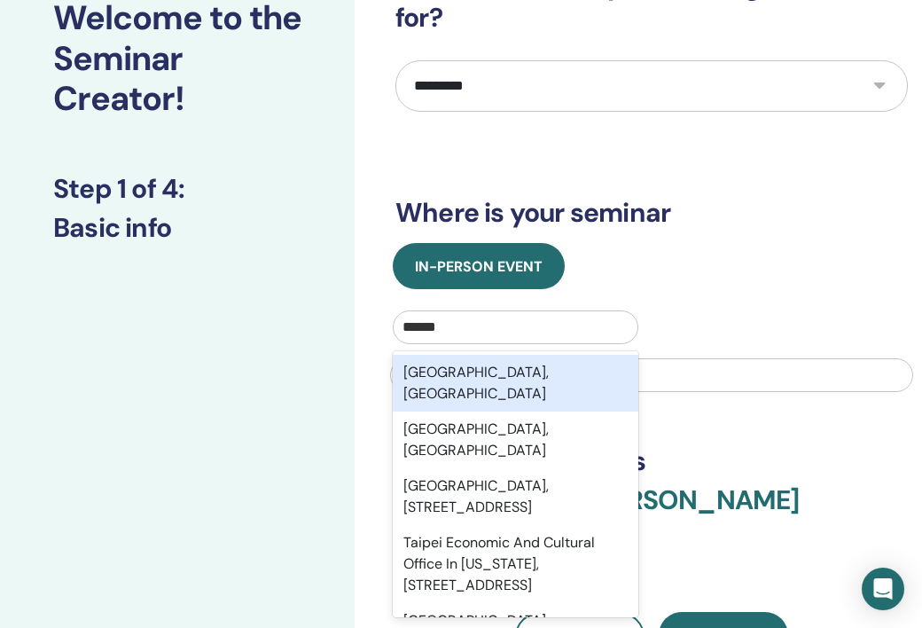
click at [526, 374] on div "[GEOGRAPHIC_DATA], [GEOGRAPHIC_DATA]" at bounding box center [516, 383] width 246 height 57
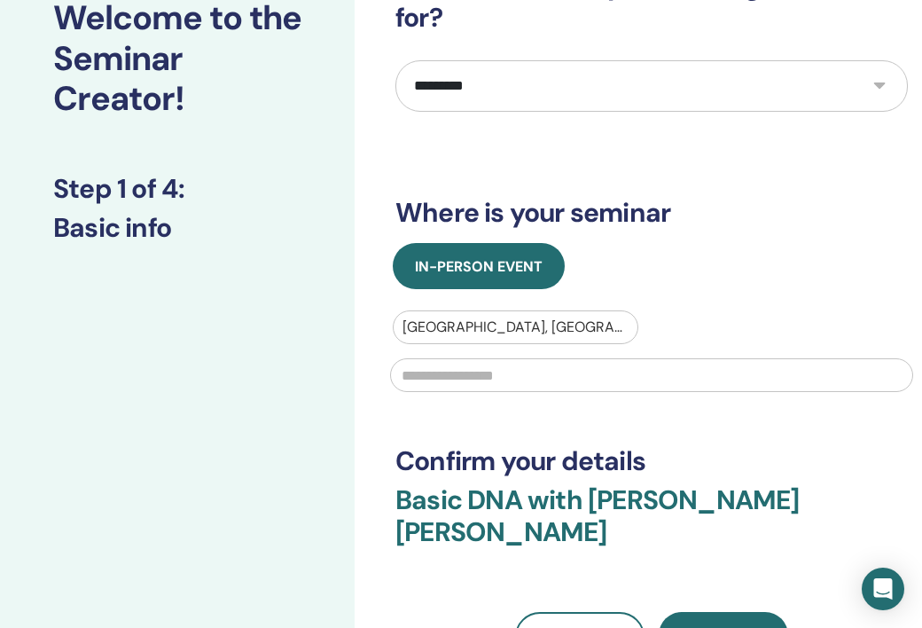
click at [526, 374] on input "text" at bounding box center [651, 375] width 523 height 34
type input "*"
type input "***"
click at [708, 626] on span "Next" at bounding box center [723, 635] width 37 height 19
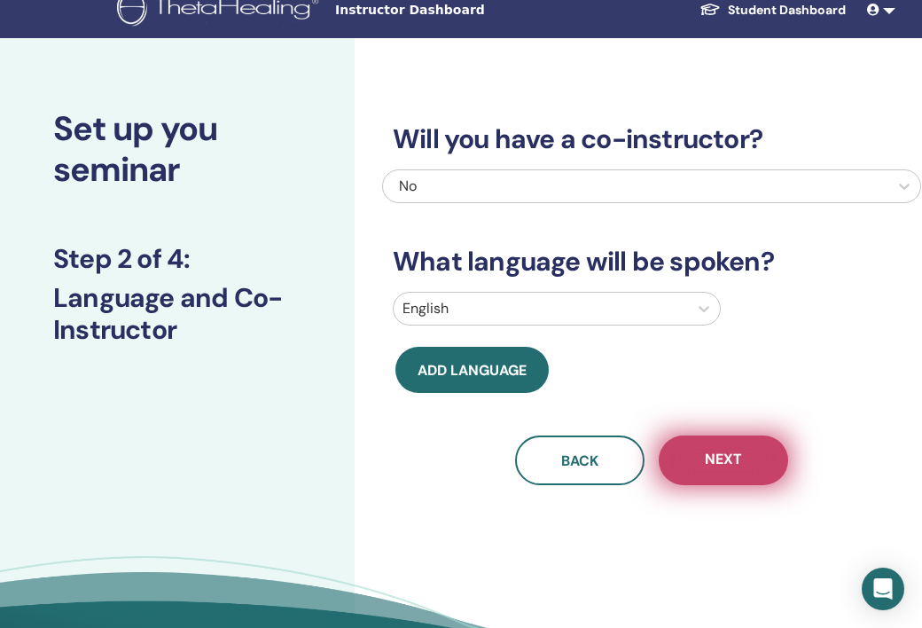
scroll to position [5, 0]
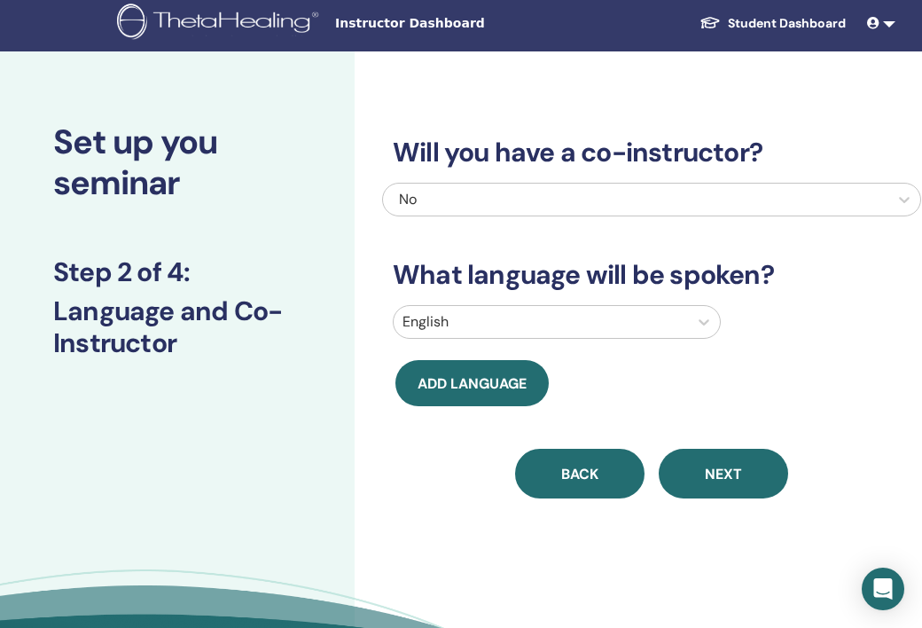
click at [575, 458] on button "Back" at bounding box center [579, 474] width 129 height 50
select select "*"
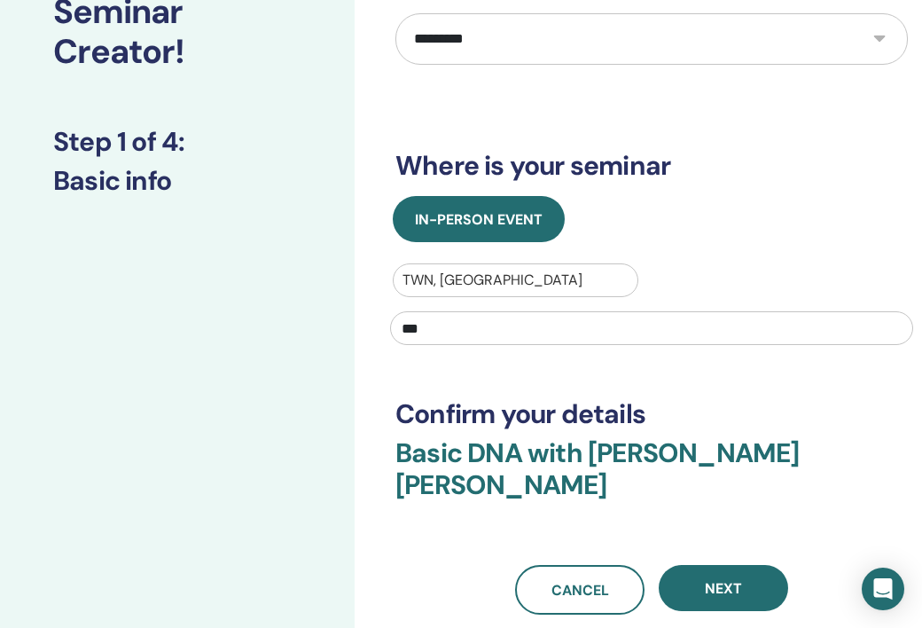
scroll to position [244, 0]
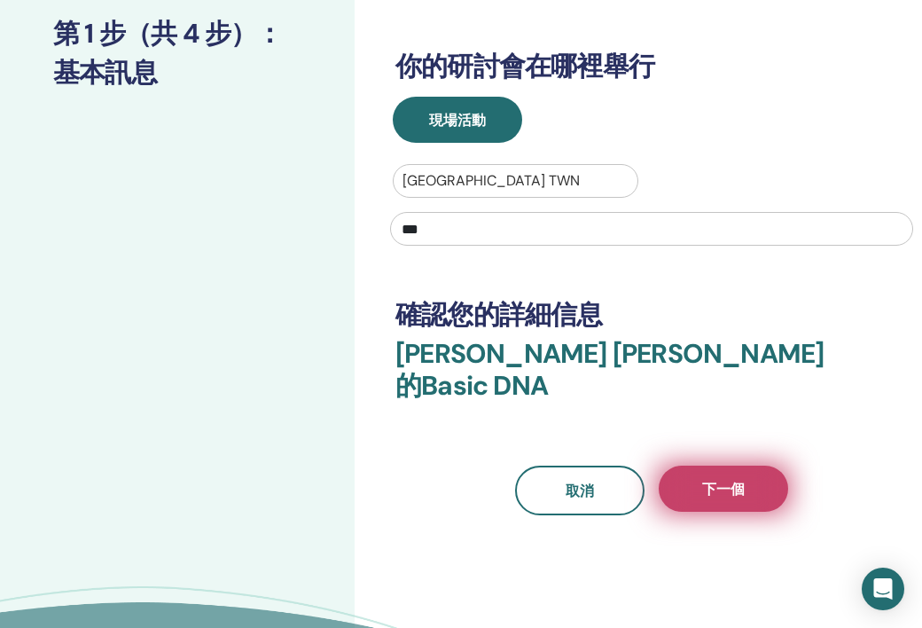
click at [755, 466] on button "下一個" at bounding box center [723, 489] width 129 height 46
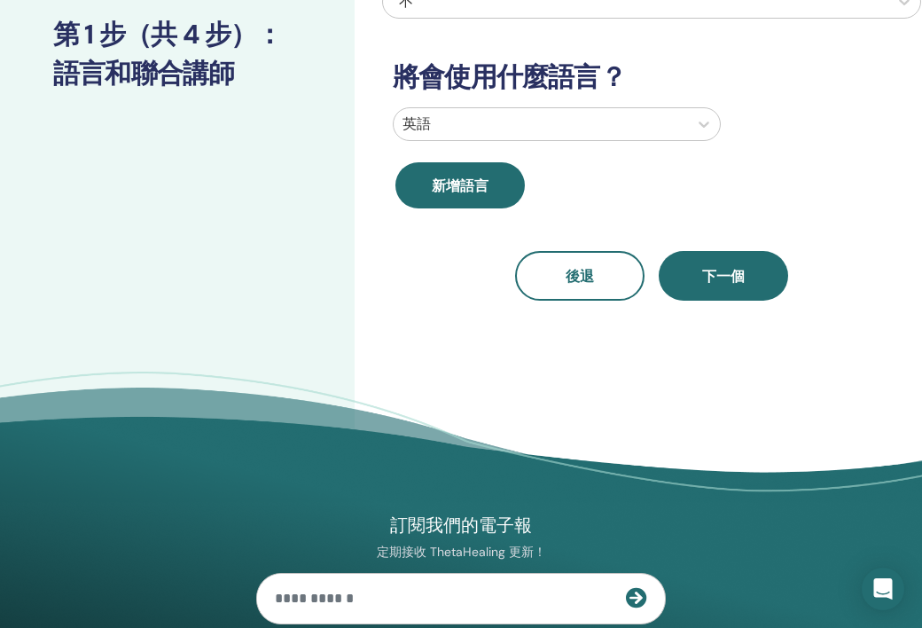
scroll to position [0, 0]
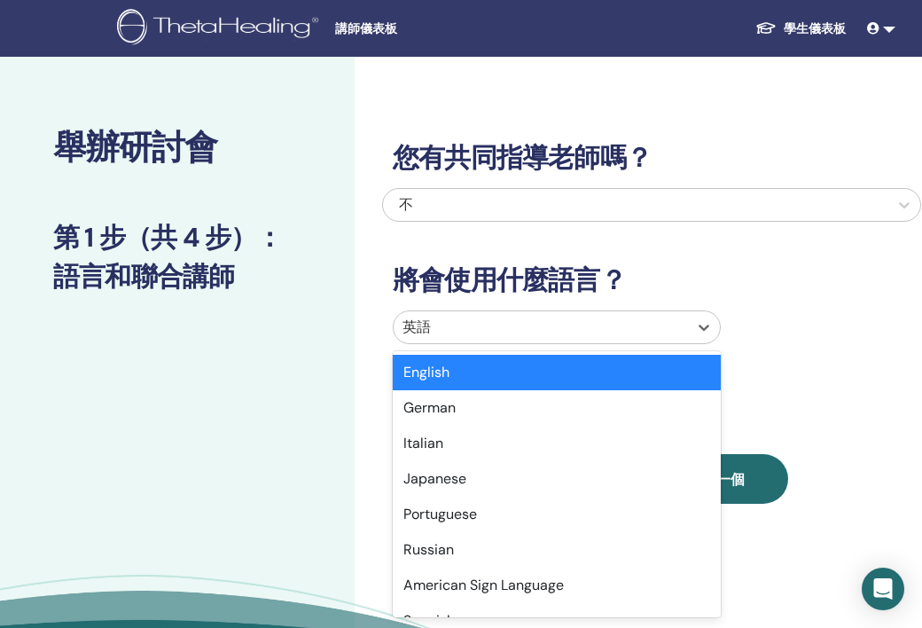
click at [599, 328] on div at bounding box center [541, 327] width 277 height 25
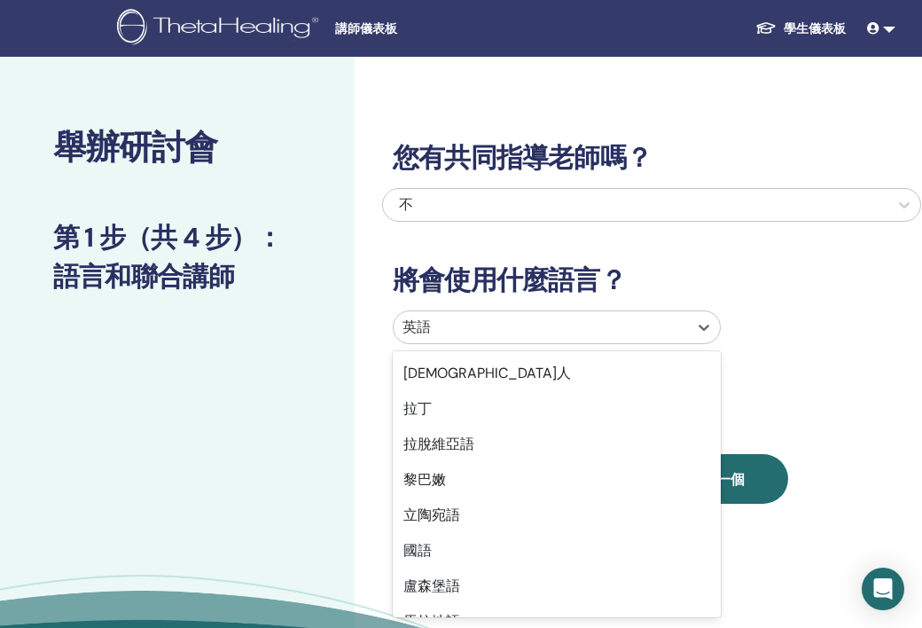
scroll to position [876, 0]
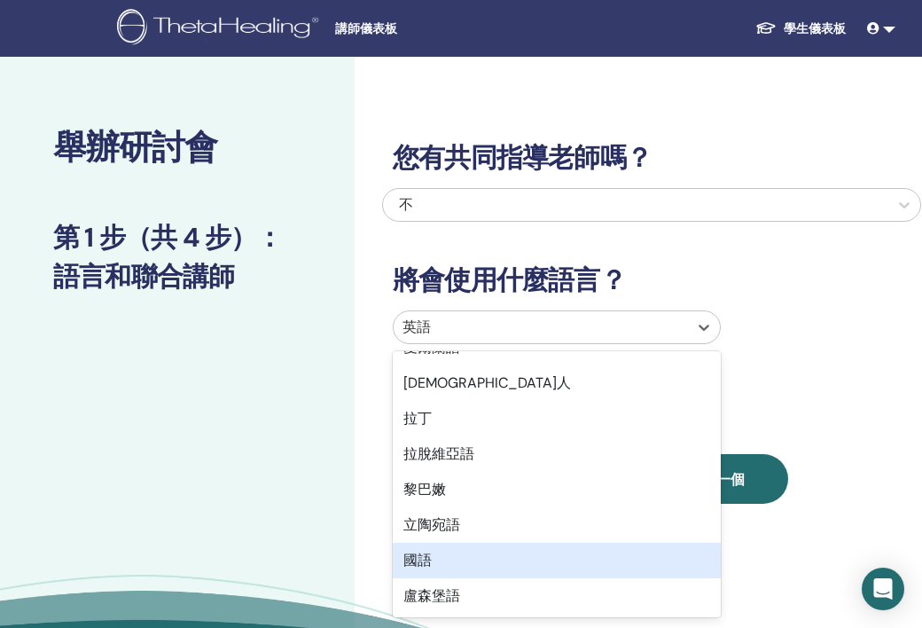
click at [424, 552] on font "國語" at bounding box center [417, 560] width 28 height 19
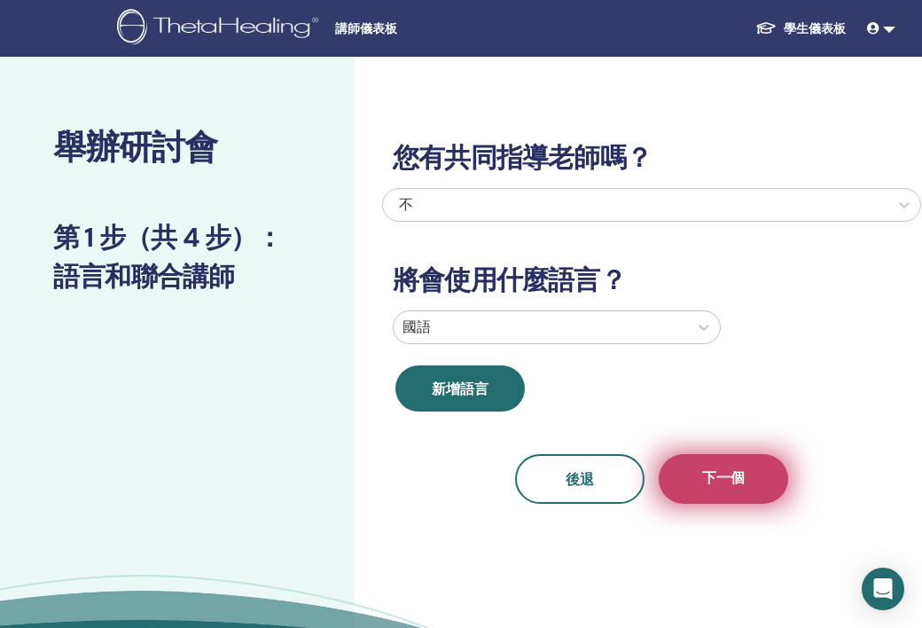
click at [703, 458] on button "下一個" at bounding box center [723, 479] width 129 height 50
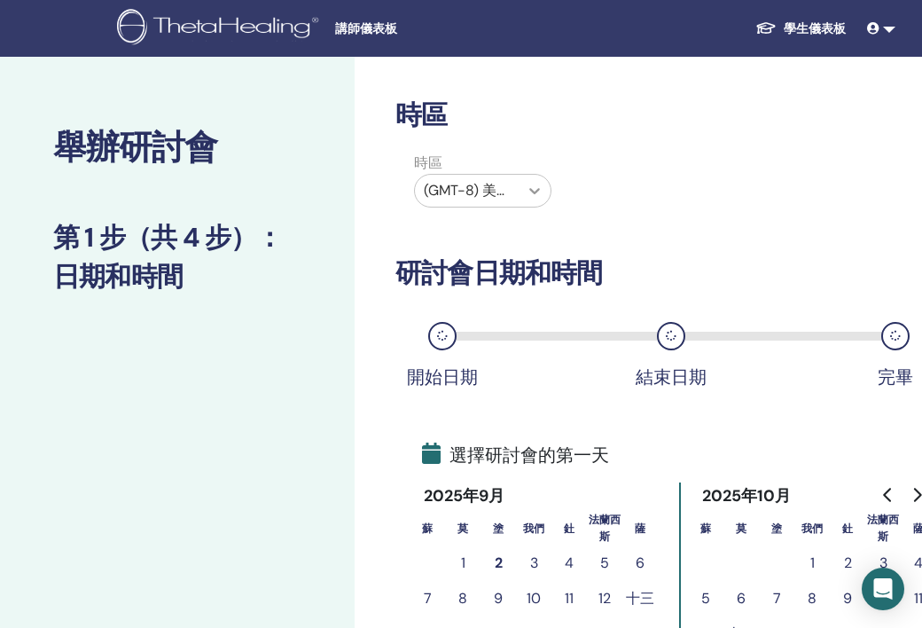
click at [532, 191] on icon at bounding box center [534, 191] width 11 height 6
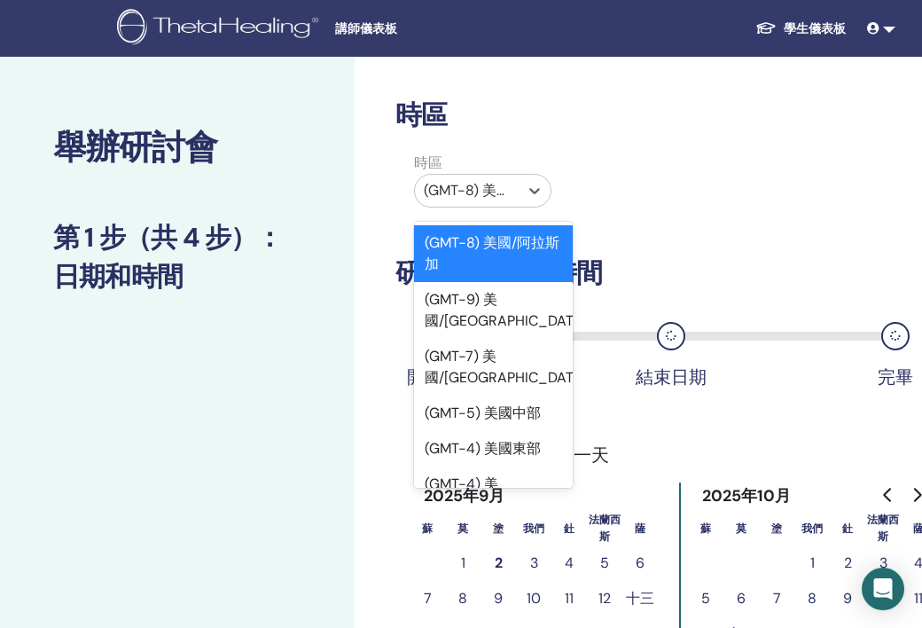
click at [504, 189] on div at bounding box center [467, 190] width 86 height 25
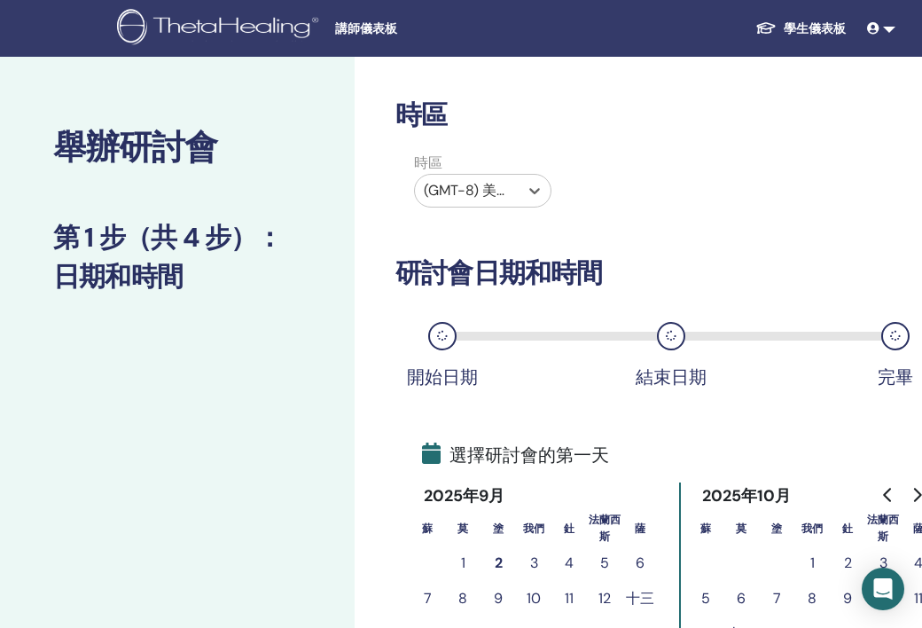
click at [499, 191] on div at bounding box center [467, 190] width 86 height 25
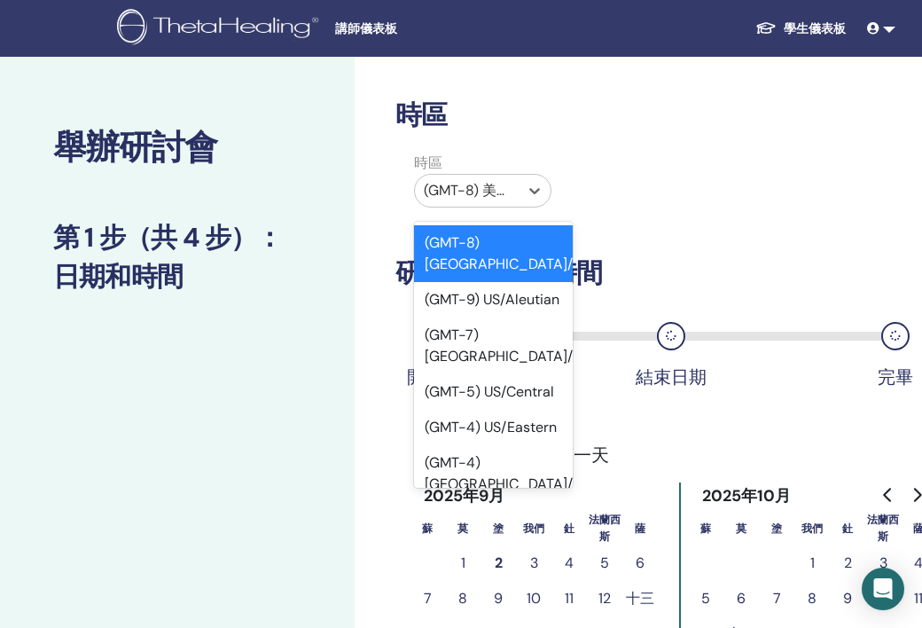
click at [499, 191] on div at bounding box center [467, 190] width 86 height 25
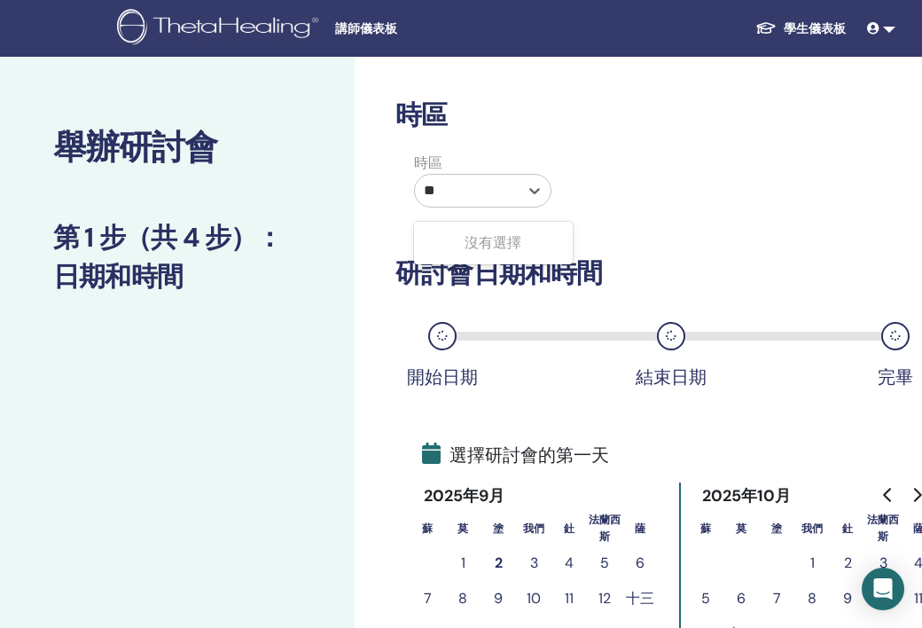
type input "*"
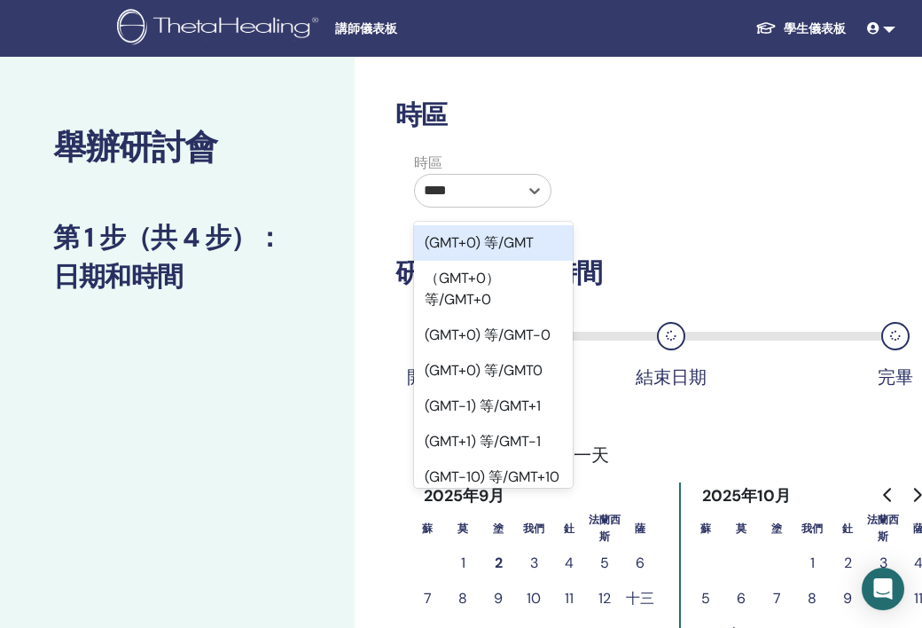
type input "*****"
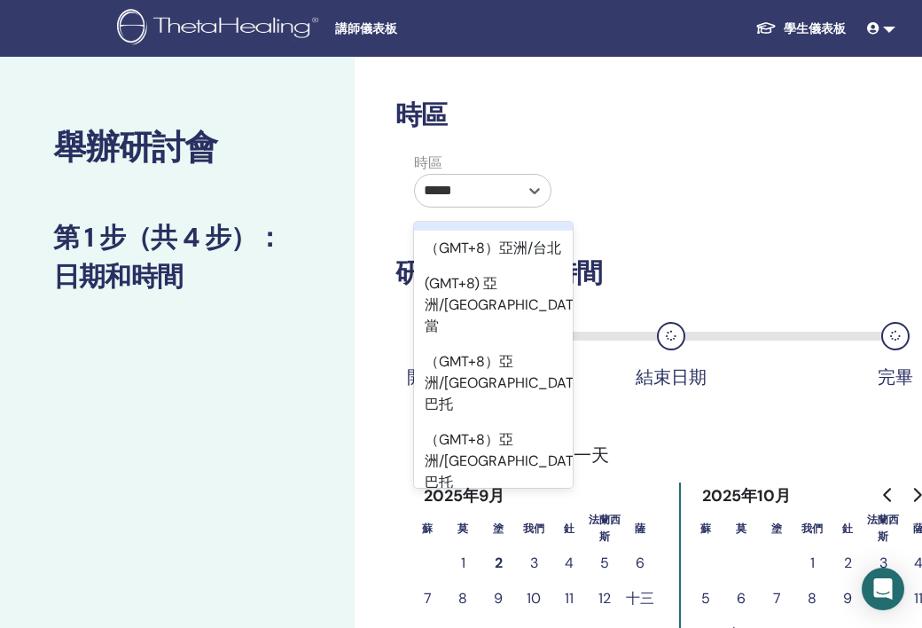
scroll to position [814, 0]
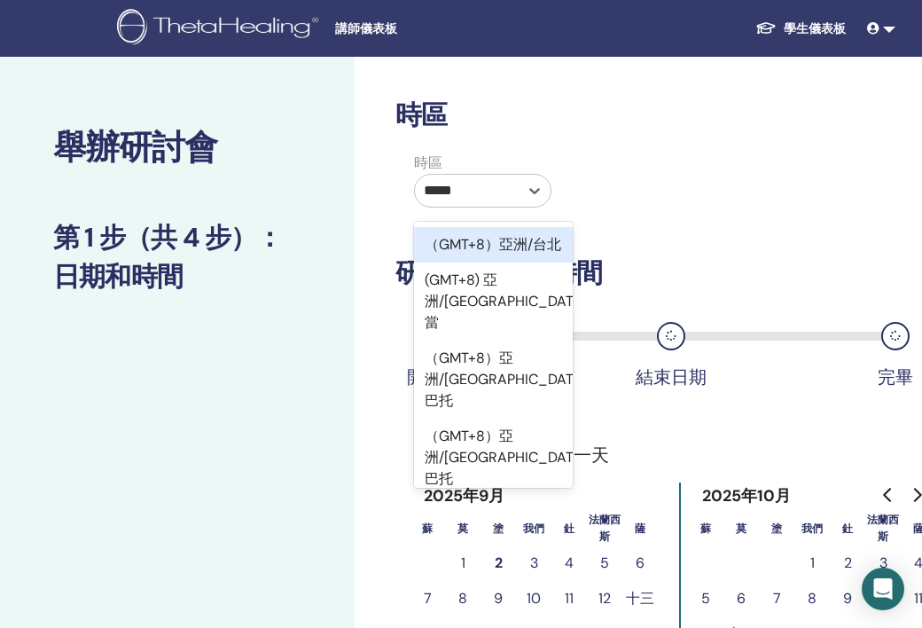
click at [510, 254] on font "（GMT+8）亞洲/台北" at bounding box center [493, 244] width 137 height 19
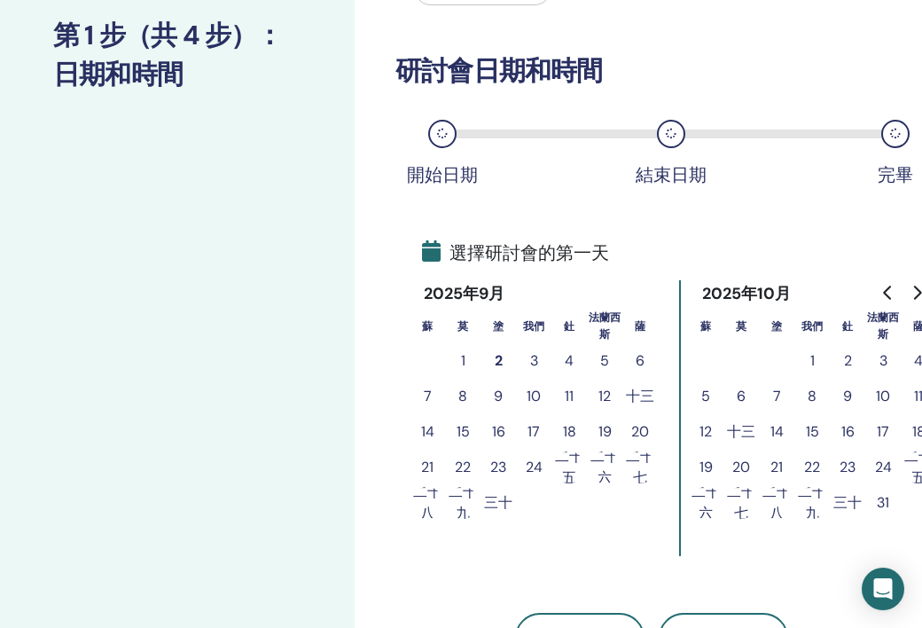
scroll to position [215, 0]
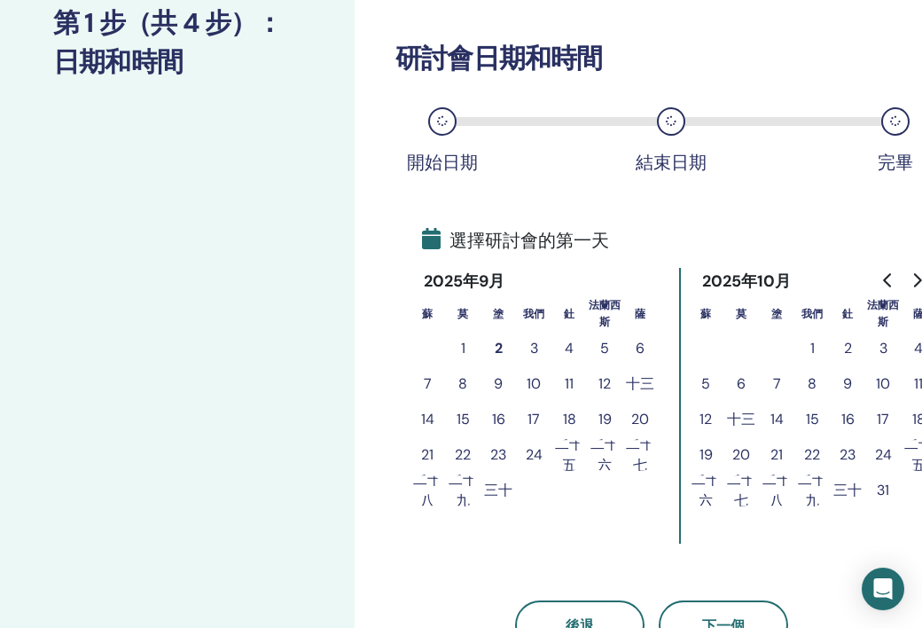
click at [888, 424] on font "17" at bounding box center [883, 419] width 12 height 19
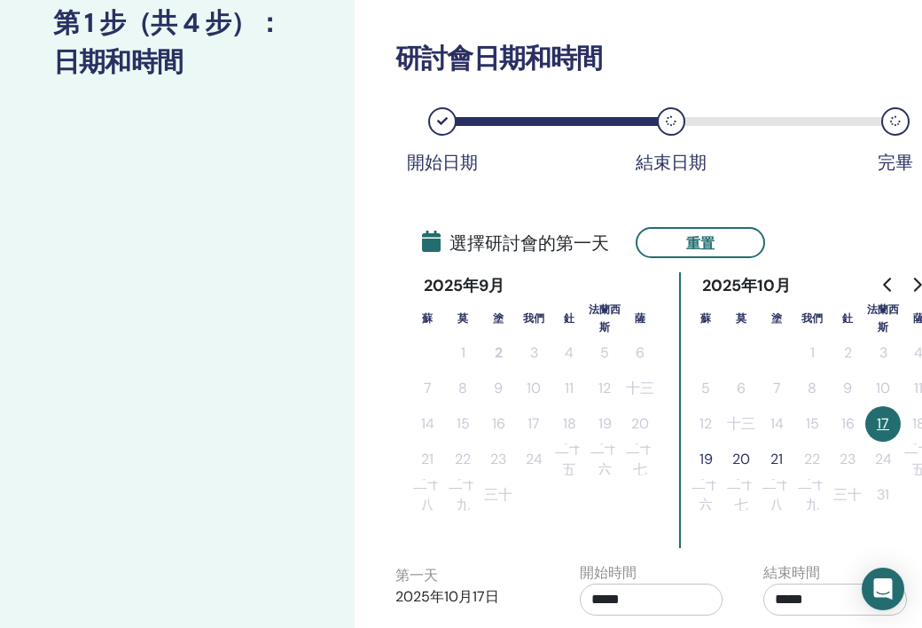
click at [771, 466] on font "21" at bounding box center [777, 459] width 12 height 19
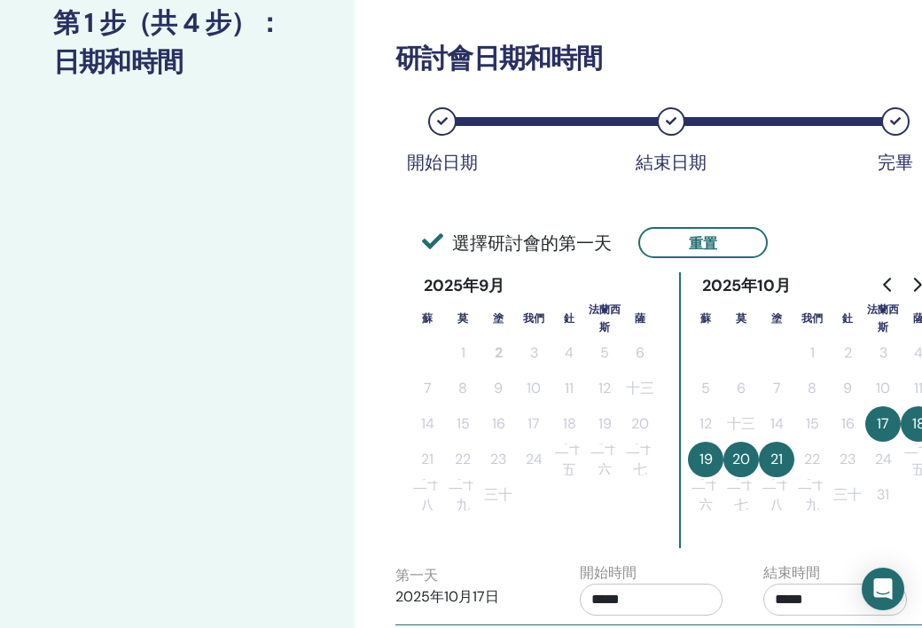
click at [780, 462] on font "21" at bounding box center [777, 459] width 12 height 19
click at [875, 430] on button "17" at bounding box center [882, 423] width 35 height 35
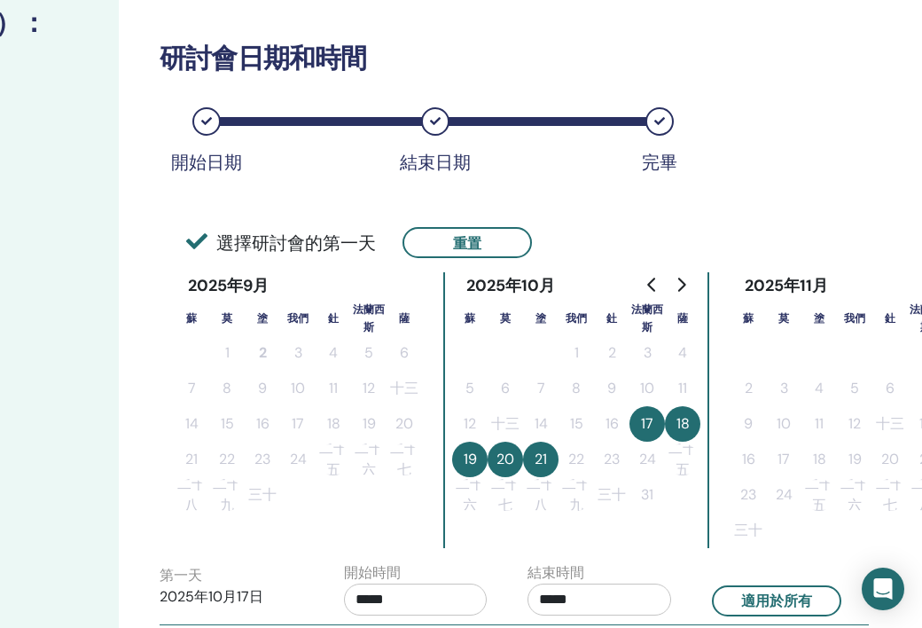
scroll to position [215, 240]
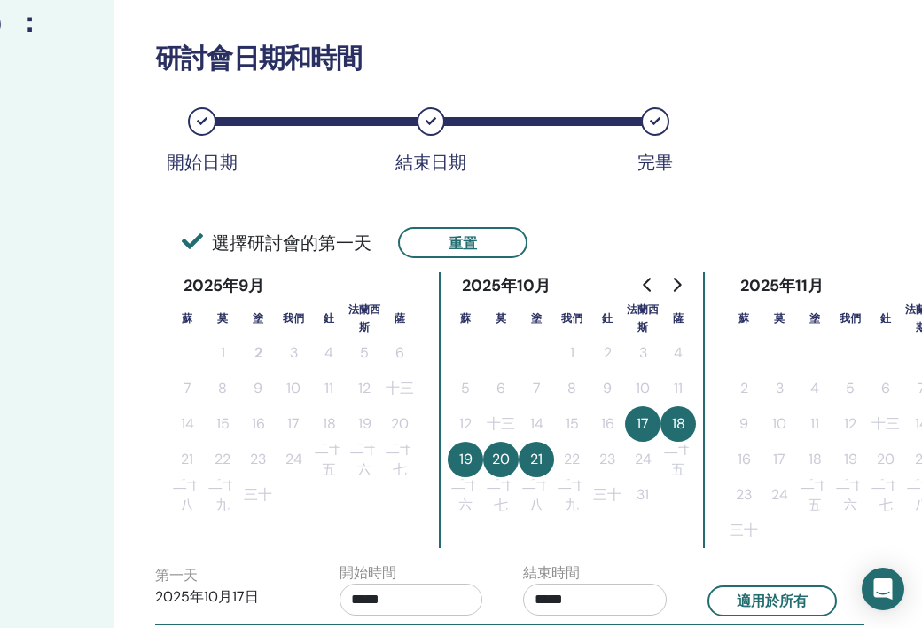
click at [653, 431] on button "17" at bounding box center [642, 423] width 35 height 35
click at [669, 428] on button "18" at bounding box center [678, 423] width 35 height 35
click at [685, 426] on button "18" at bounding box center [678, 423] width 35 height 35
click at [484, 233] on button "重置" at bounding box center [462, 242] width 129 height 31
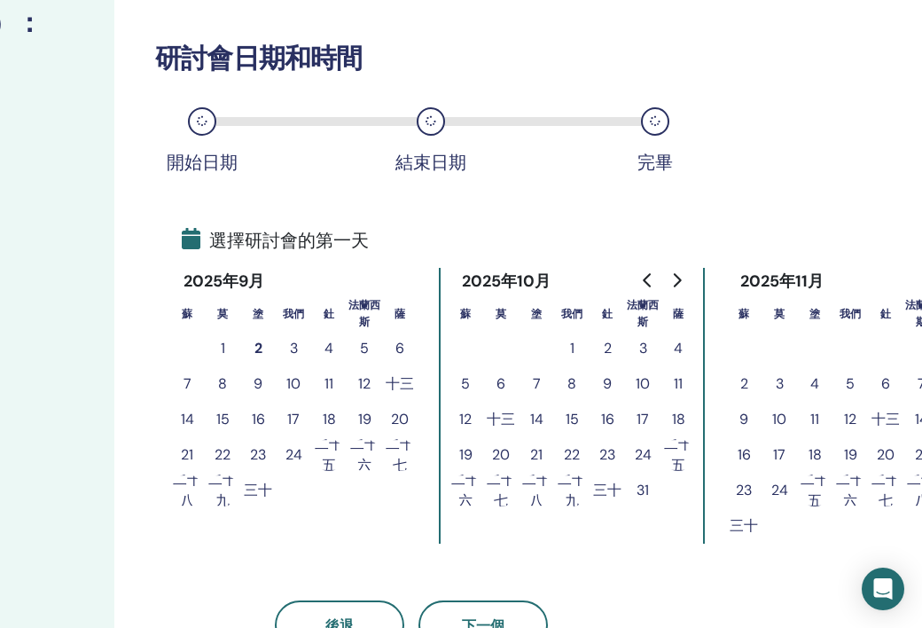
click at [533, 456] on font "21" at bounding box center [536, 454] width 12 height 19
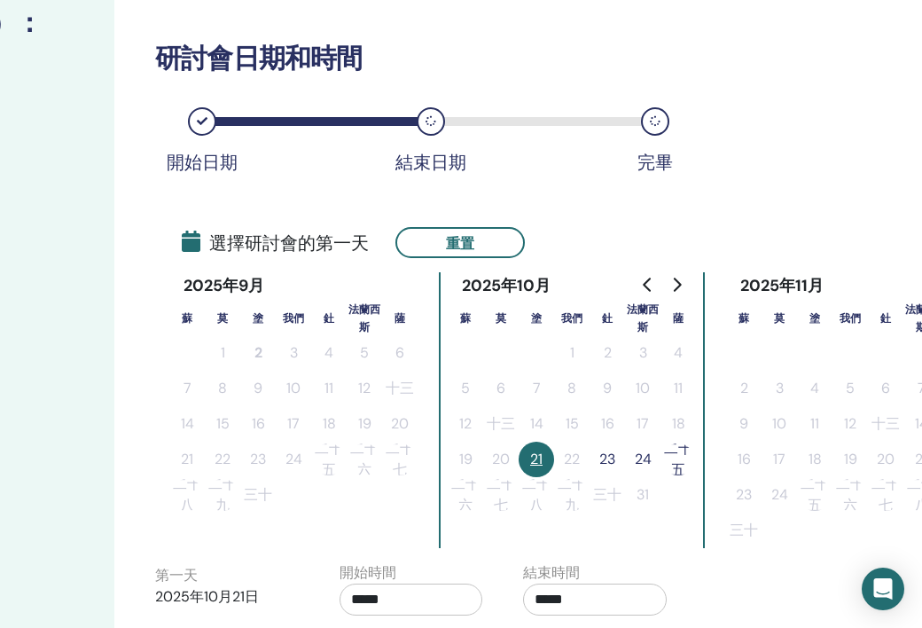
click at [610, 458] on font "23" at bounding box center [607, 459] width 16 height 19
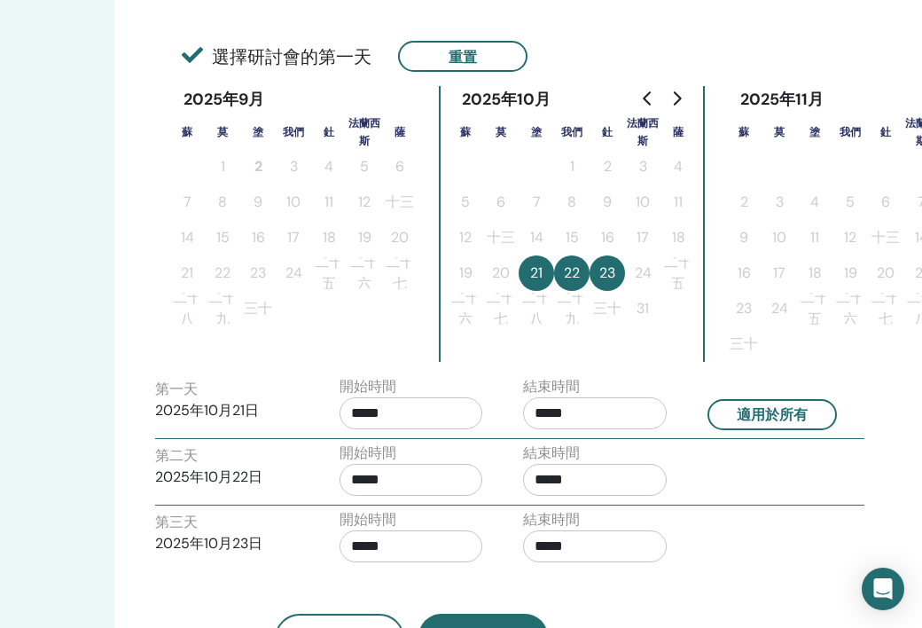
scroll to position [408, 240]
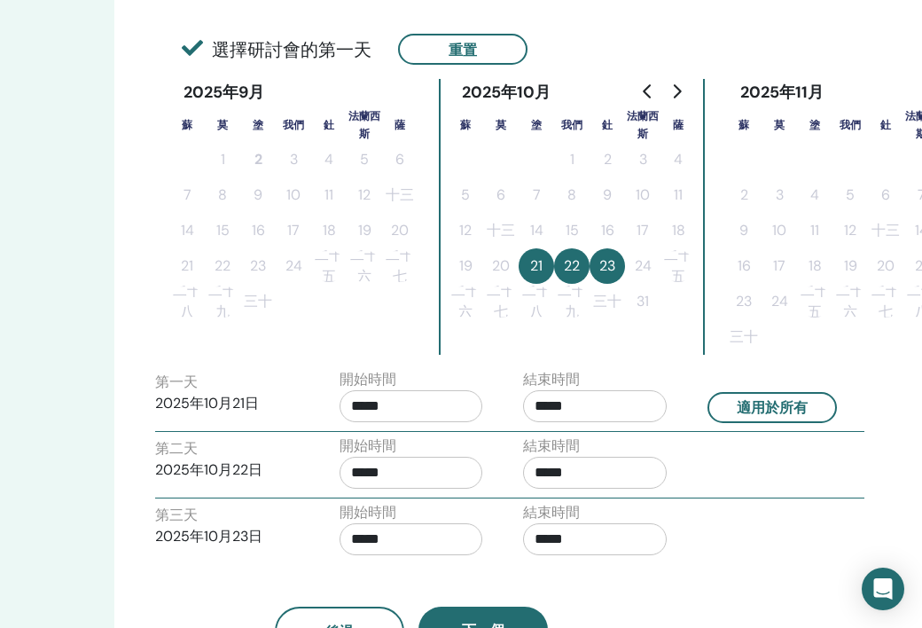
click at [404, 411] on input "*****" at bounding box center [412, 406] width 144 height 32
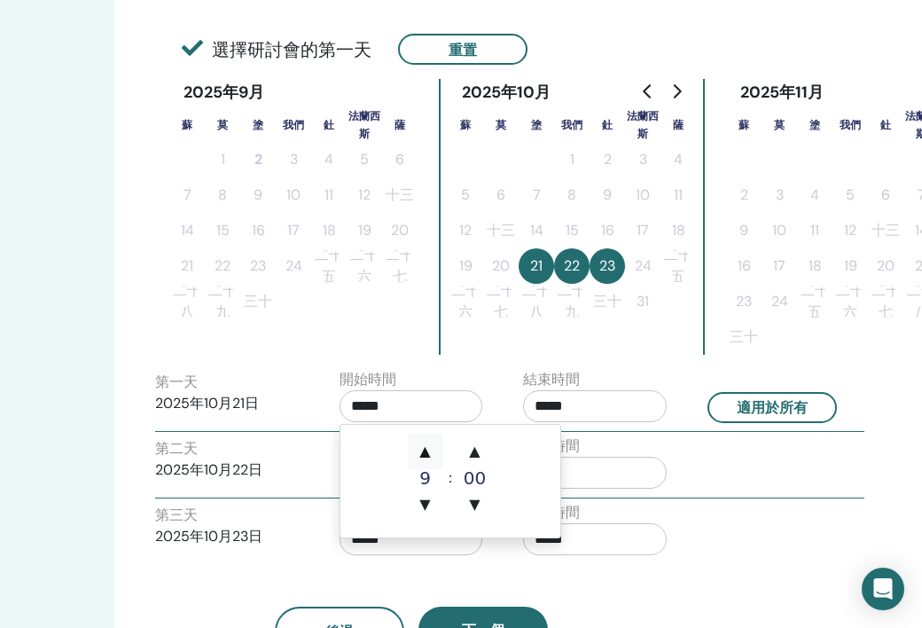
click at [412, 449] on span "▲" at bounding box center [425, 451] width 35 height 35
type input "*****"
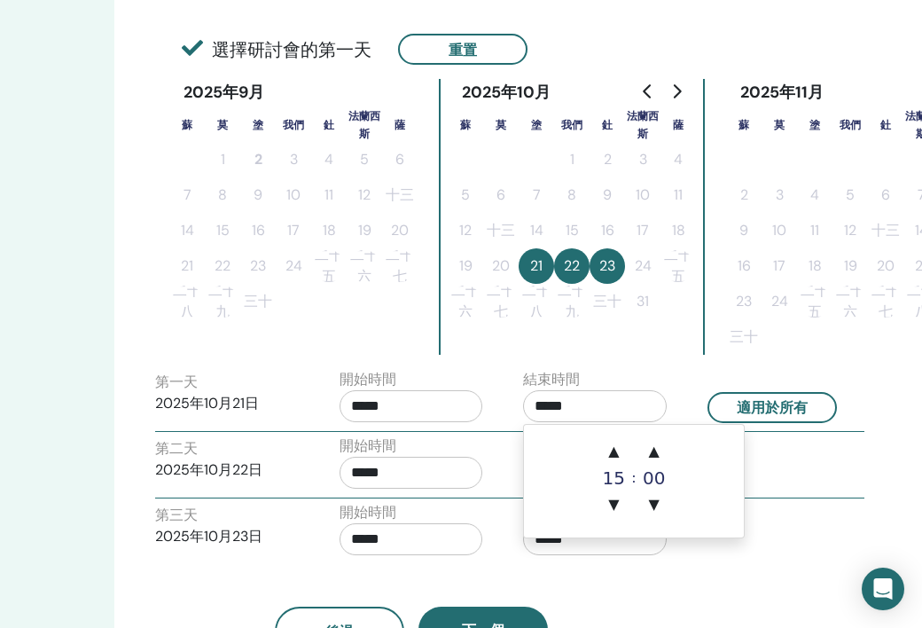
click at [581, 405] on input "*****" at bounding box center [595, 406] width 144 height 32
click at [612, 507] on font "▼" at bounding box center [609, 504] width 11 height 17
click at [612, 506] on font "▼" at bounding box center [609, 504] width 11 height 17
click at [615, 458] on span "▲" at bounding box center [608, 451] width 35 height 35
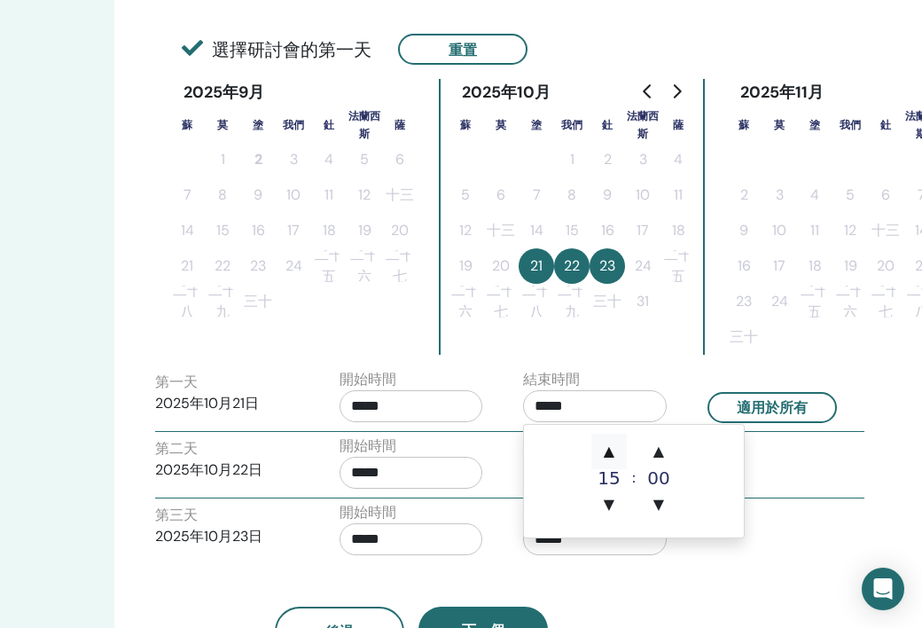
click at [615, 457] on span "▲" at bounding box center [608, 451] width 35 height 35
type input "*****"
click at [755, 418] on button "適用於所有" at bounding box center [772, 407] width 129 height 31
type input "*****"
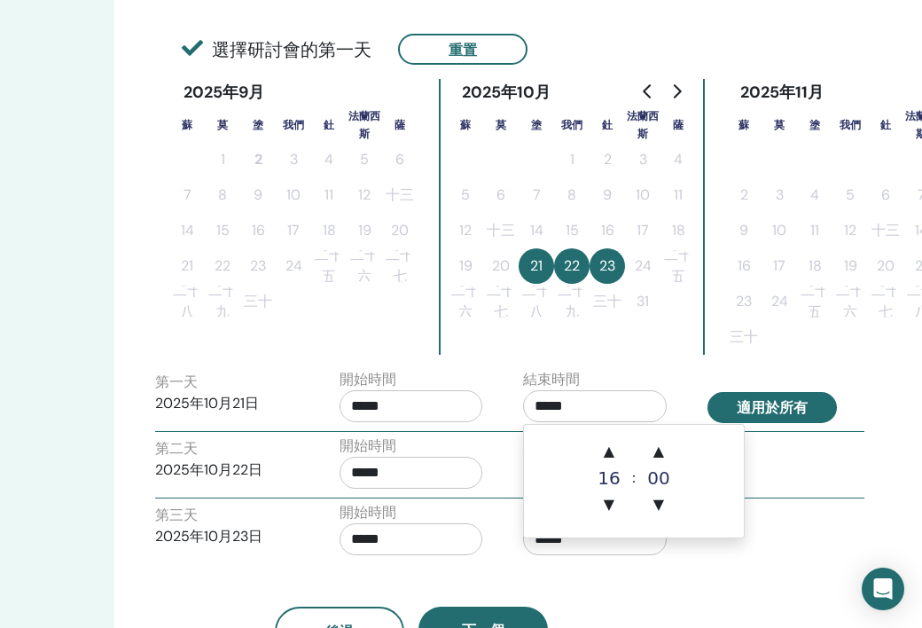
type input "*****"
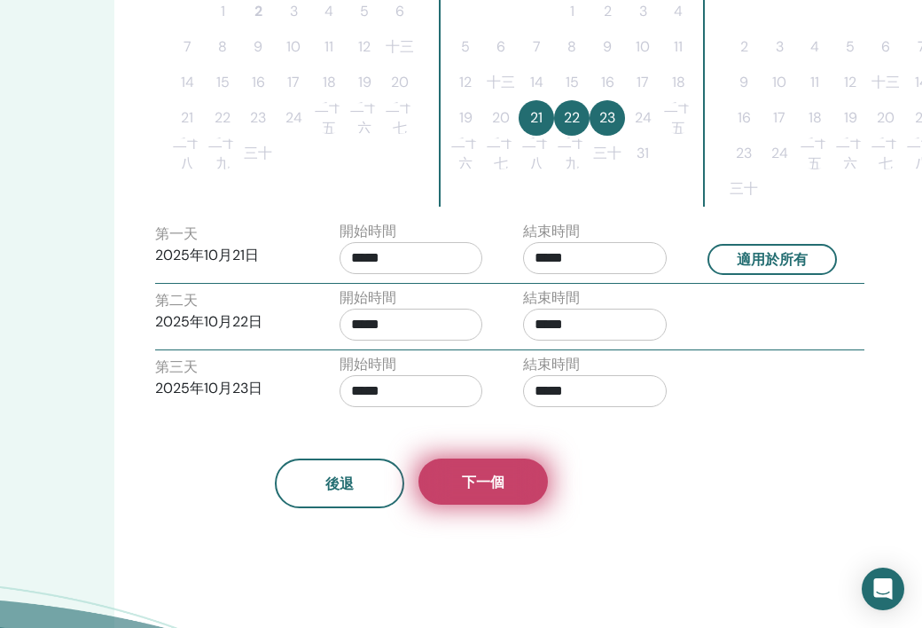
click at [483, 481] on font "下一個" at bounding box center [483, 482] width 43 height 19
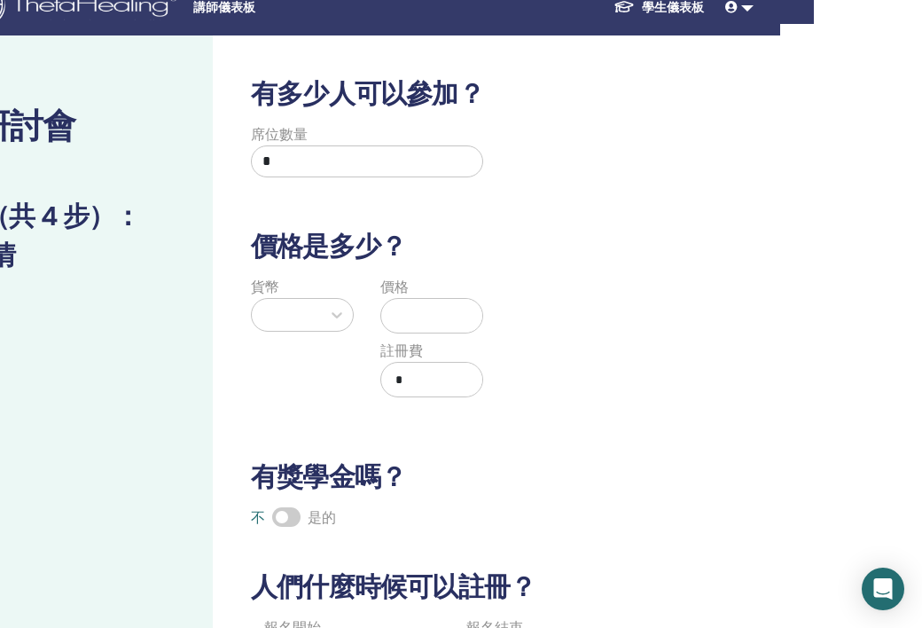
scroll to position [0, 142]
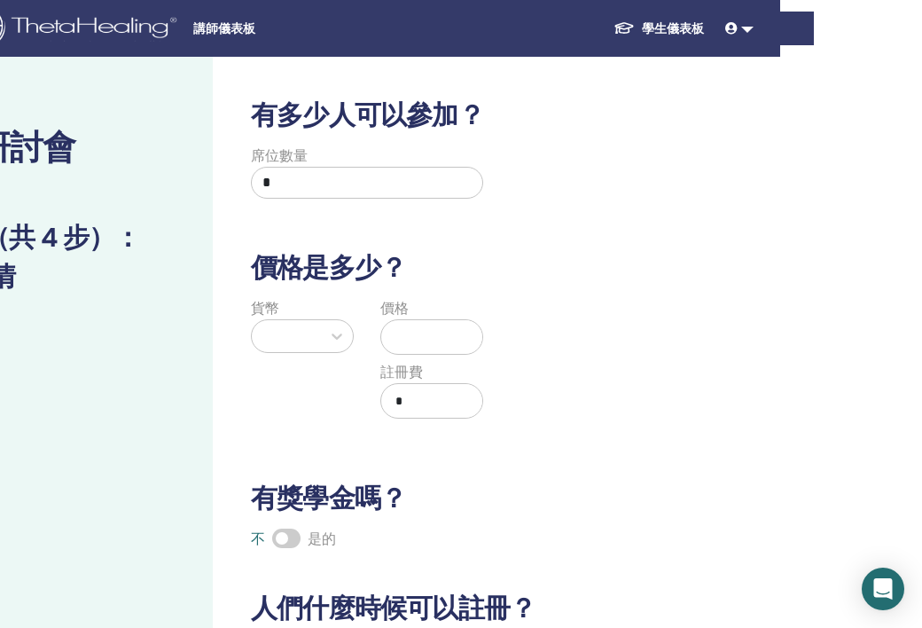
click at [304, 195] on input "*" at bounding box center [367, 183] width 232 height 32
type input "**"
click at [304, 332] on div at bounding box center [286, 336] width 51 height 25
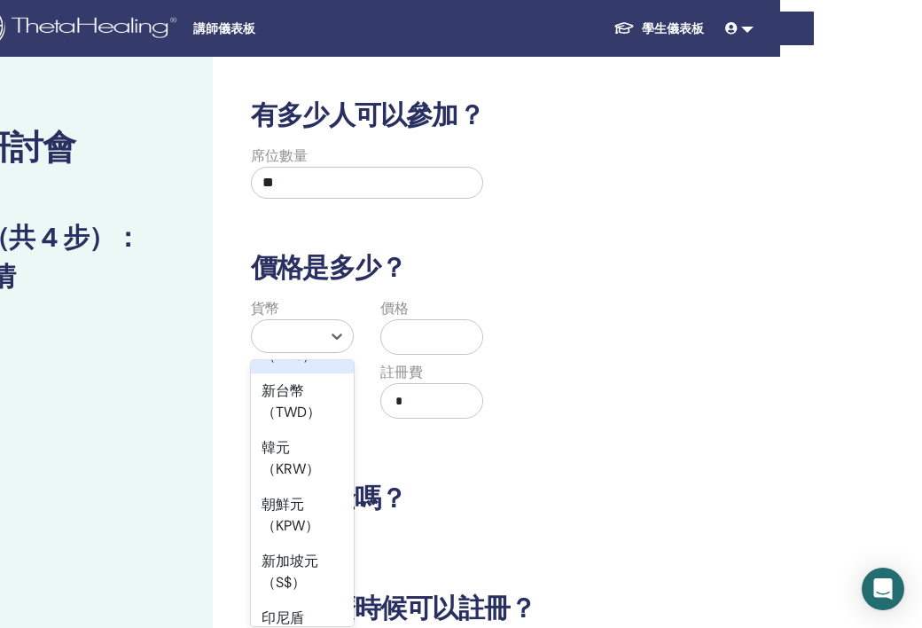
scroll to position [2198, 0]
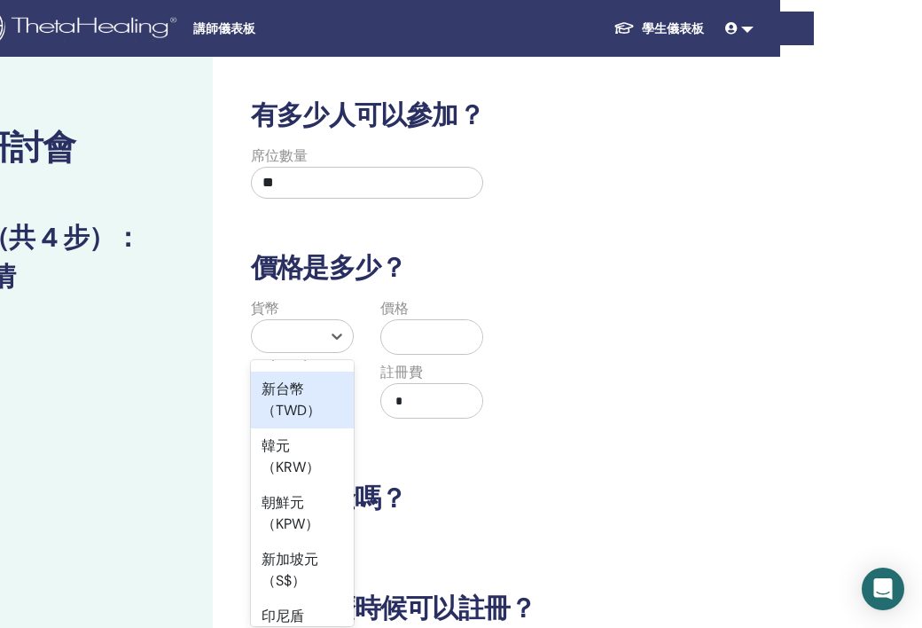
click at [310, 419] on font "新台幣（TWD）" at bounding box center [291, 399] width 59 height 40
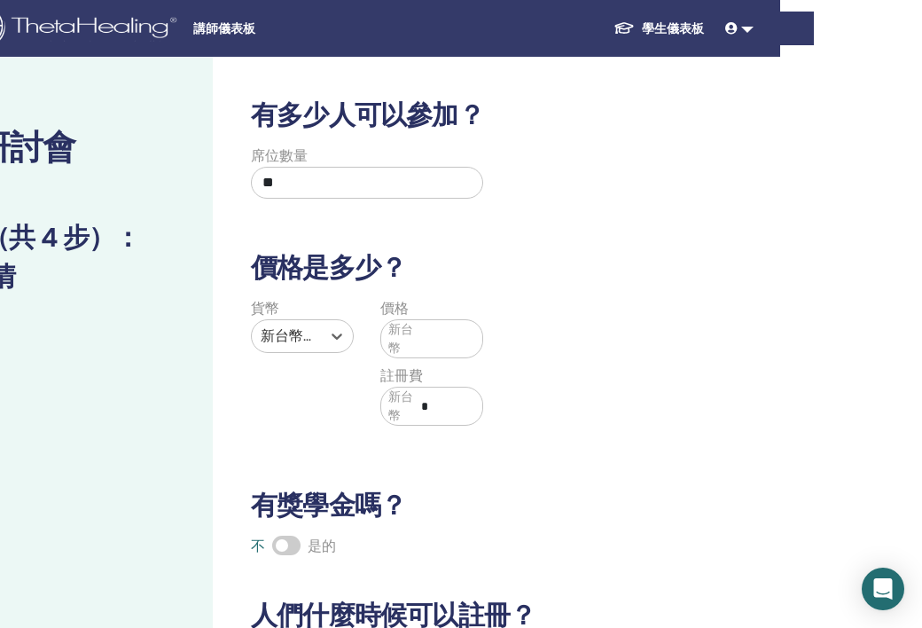
click at [418, 351] on div "新台幣" at bounding box center [431, 338] width 103 height 39
click at [424, 343] on input "text" at bounding box center [448, 339] width 68 height 34
type input "*****"
click at [531, 426] on div "貨幣 新台幣（TWD） 價格 新台幣 ***** 註冊費 新台幣 *" at bounding box center [496, 372] width 539 height 149
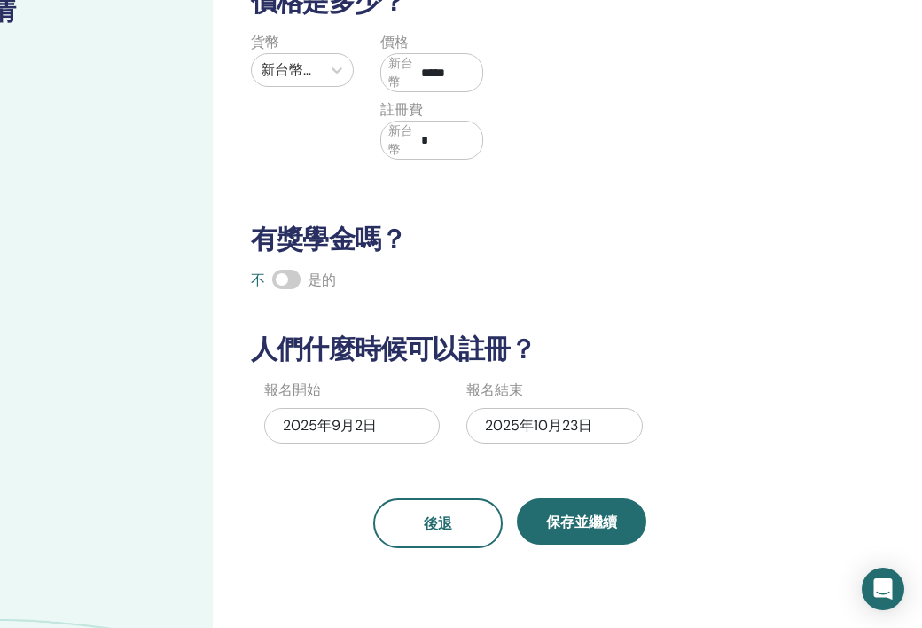
scroll to position [272, 142]
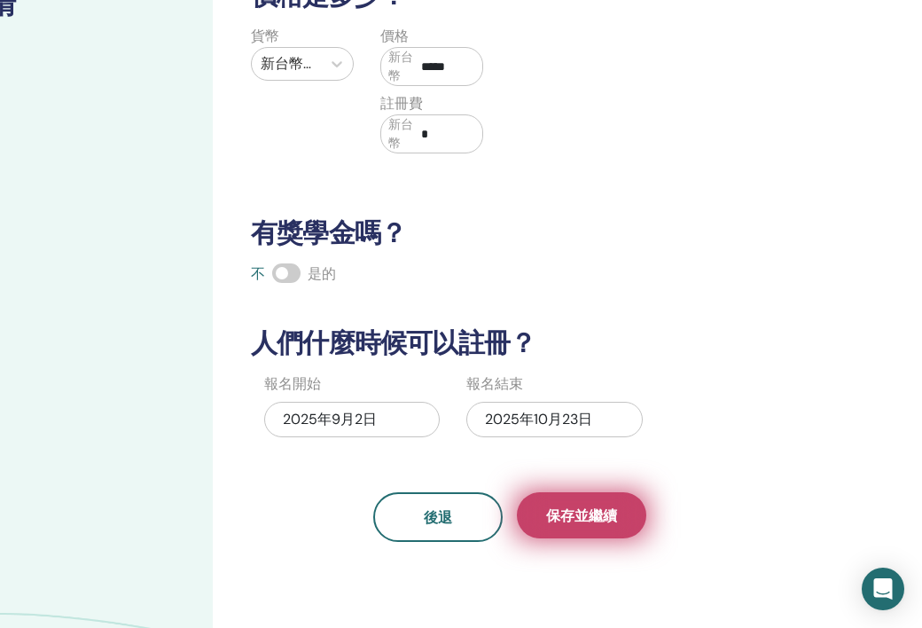
click at [600, 526] on button "保存並繼續" at bounding box center [581, 515] width 129 height 46
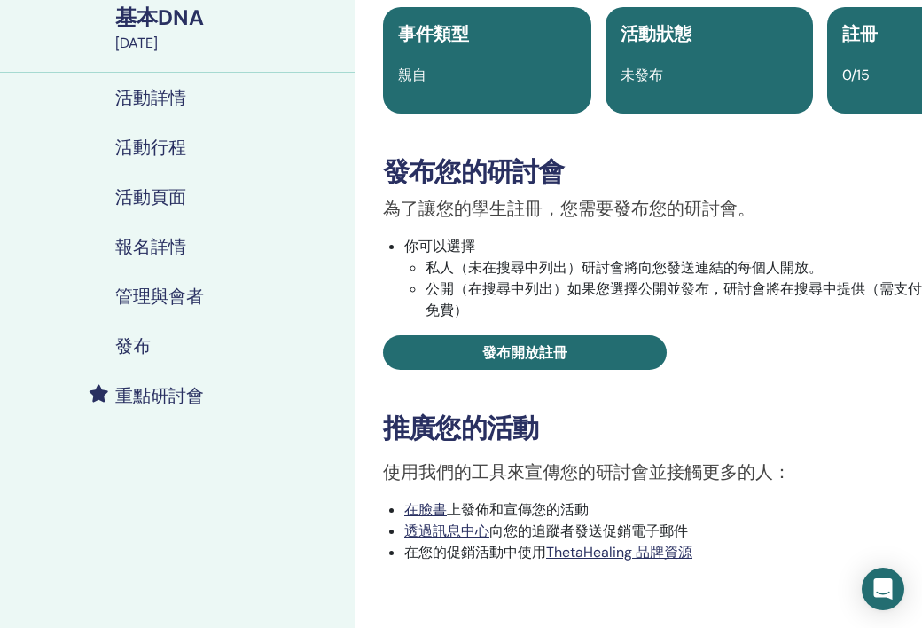
scroll to position [153, 0]
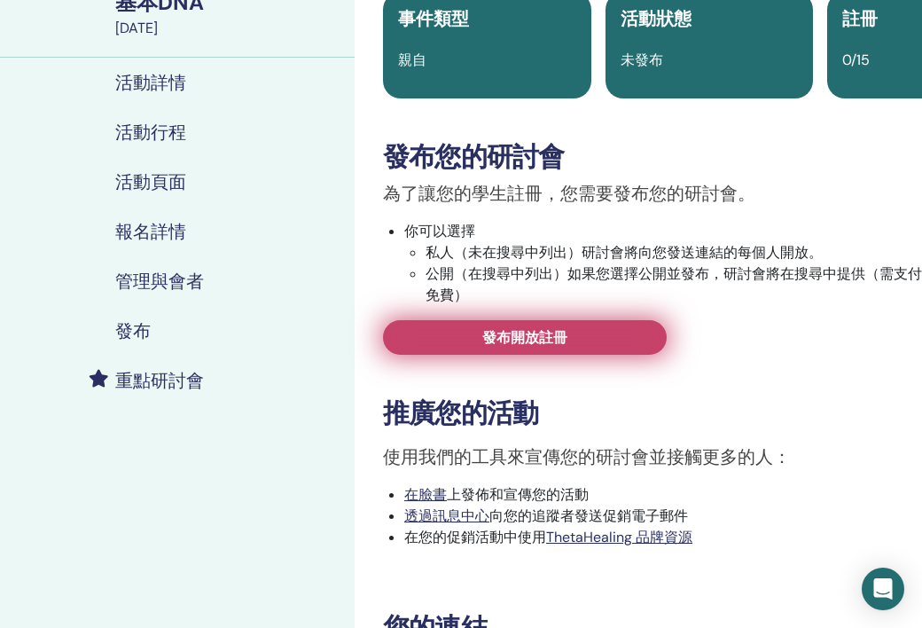
click at [620, 345] on link "發布開放註冊" at bounding box center [525, 337] width 284 height 35
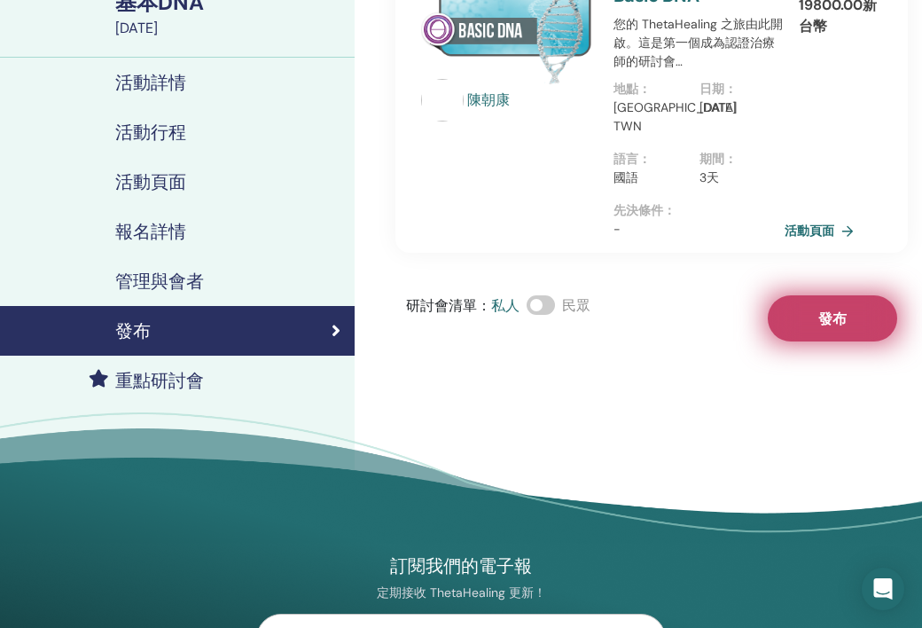
click at [813, 318] on button "發布" at bounding box center [832, 318] width 129 height 46
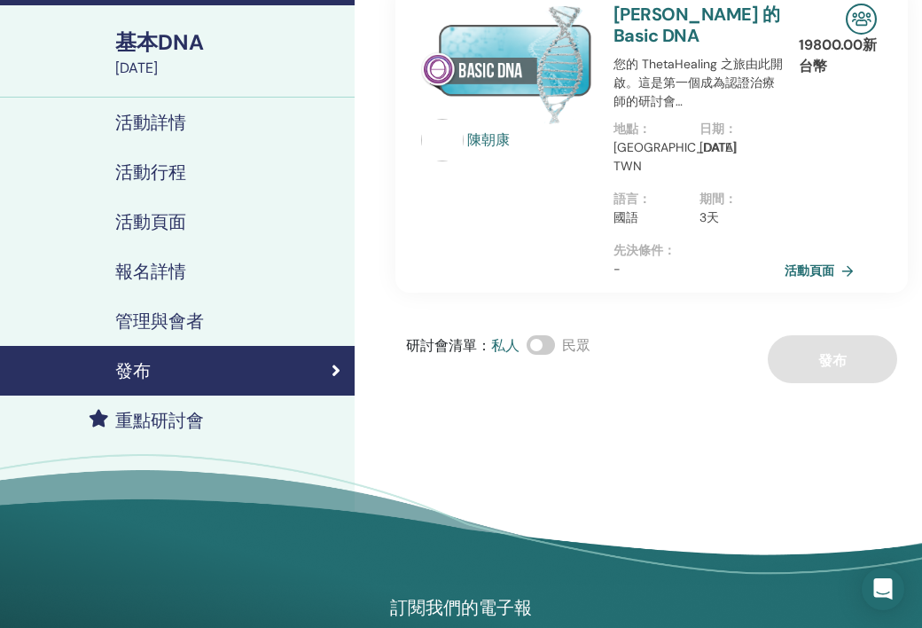
scroll to position [112, 0]
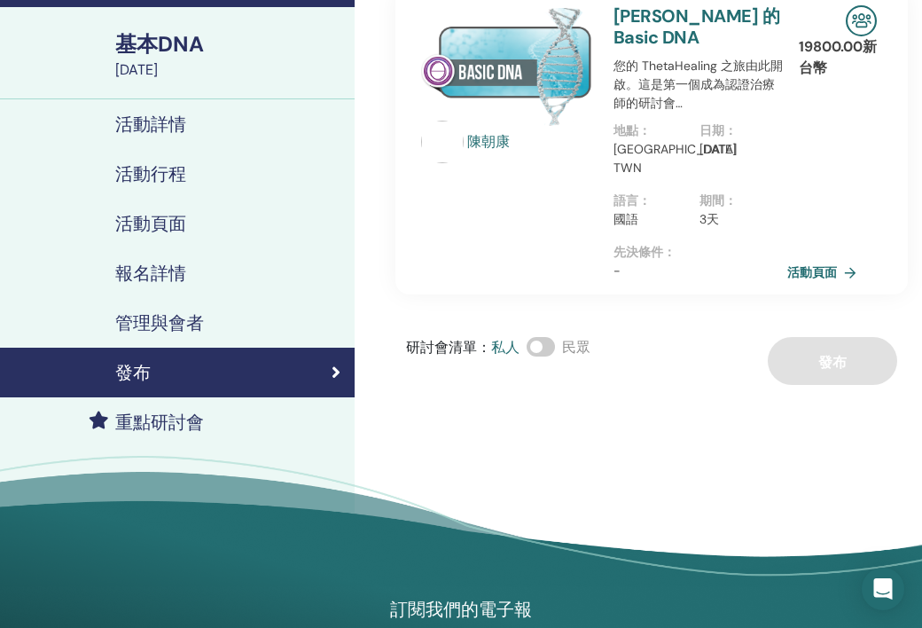
click at [794, 269] on font "活動頁面" at bounding box center [812, 273] width 50 height 16
